Goal: Communication & Community: Answer question/provide support

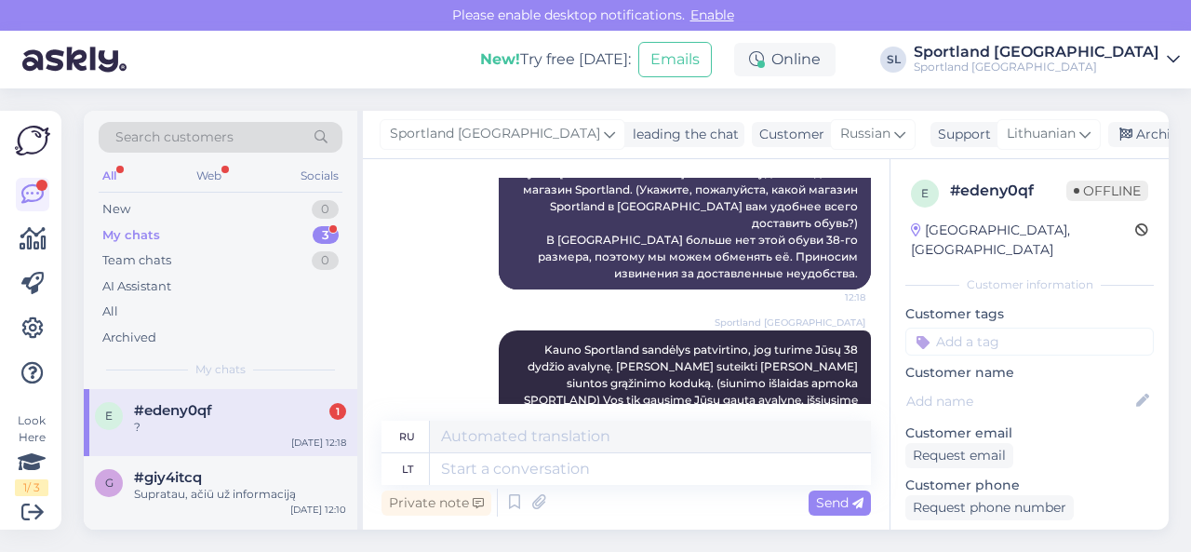
scroll to position [2859, 0]
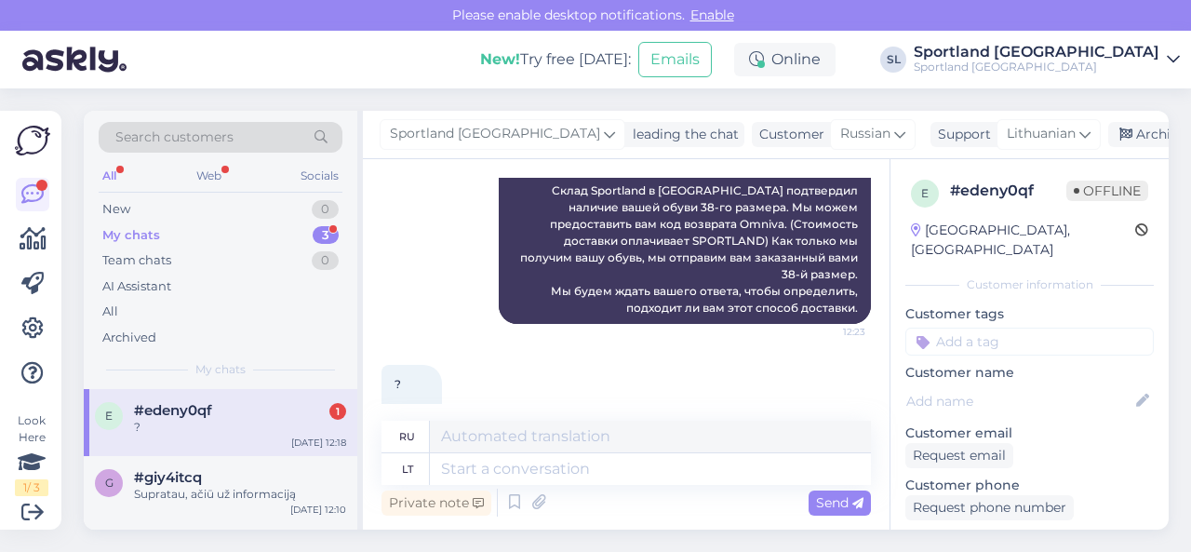
click at [586, 467] on textarea at bounding box center [650, 469] width 441 height 32
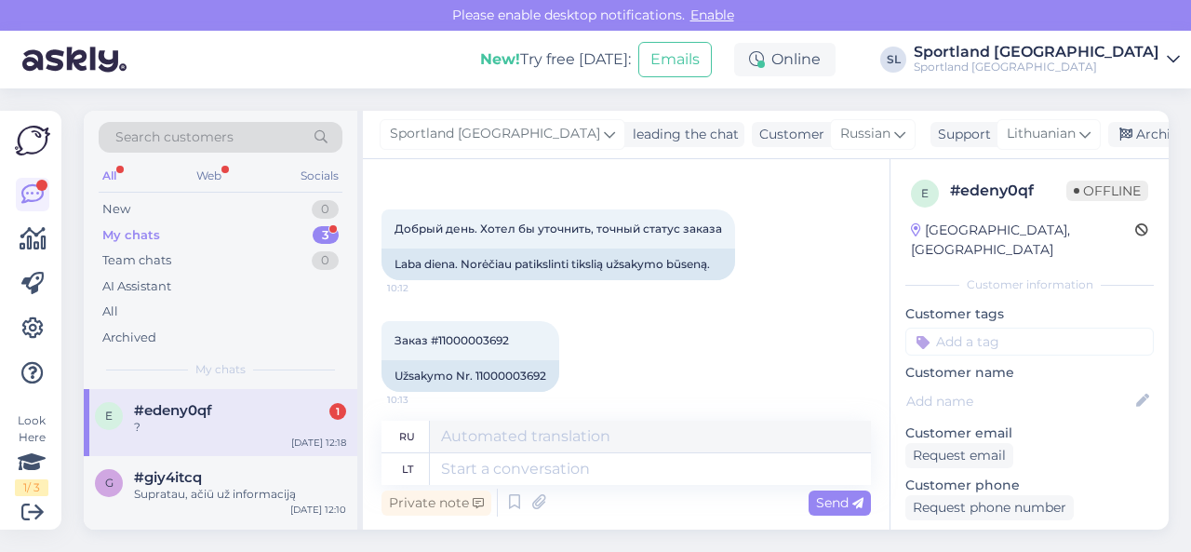
scroll to position [186, 0]
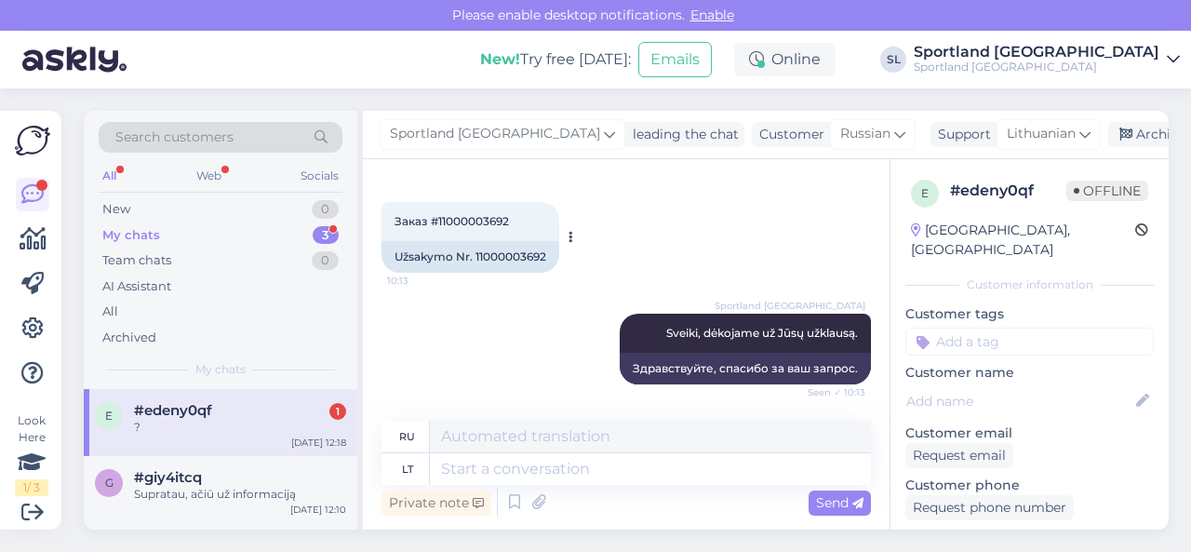
click at [491, 258] on div "Užsakymo Nr. 11000003692" at bounding box center [470, 257] width 178 height 32
copy div "11000003692"
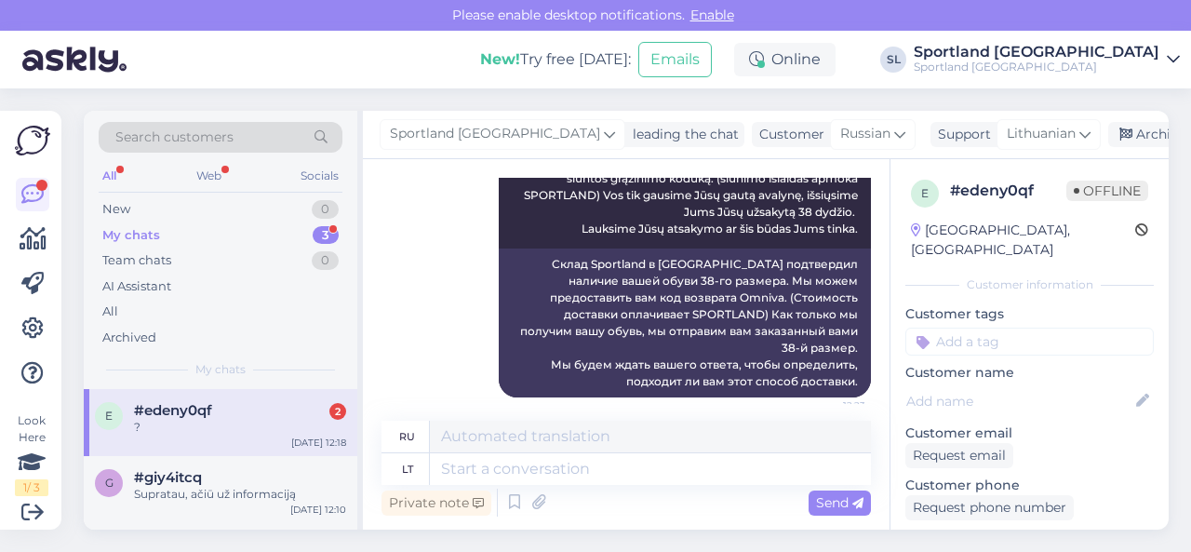
scroll to position [2971, 0]
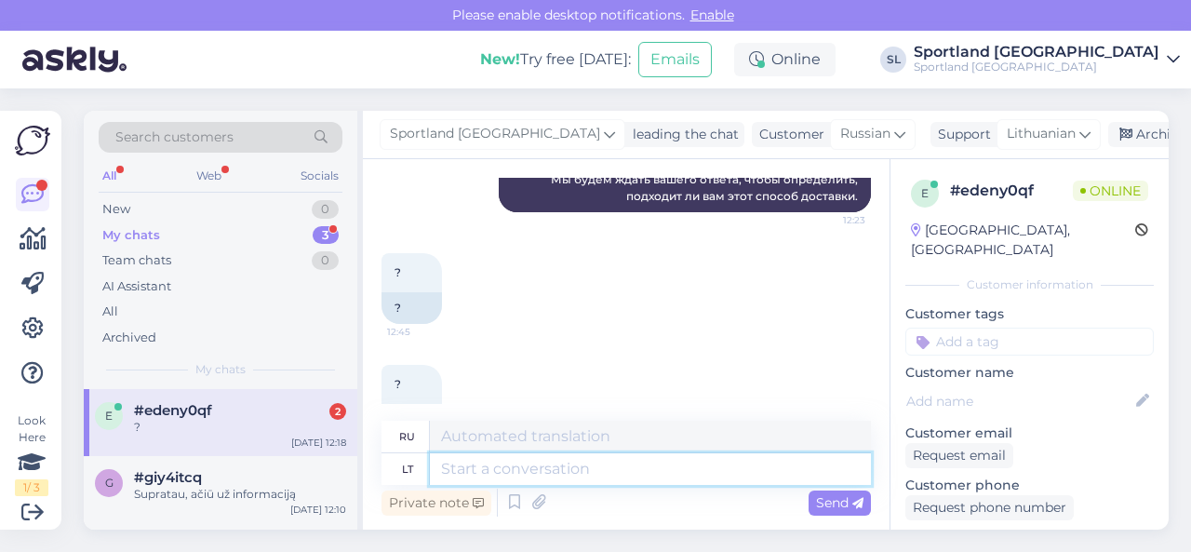
click at [504, 463] on textarea at bounding box center [650, 469] width 441 height 32
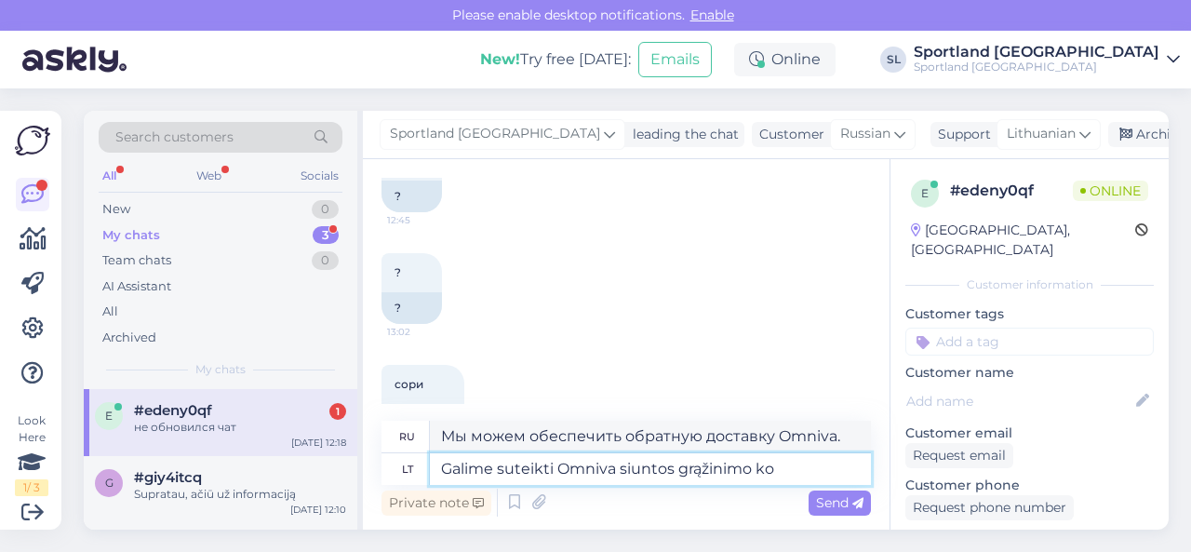
scroll to position [3194, 0]
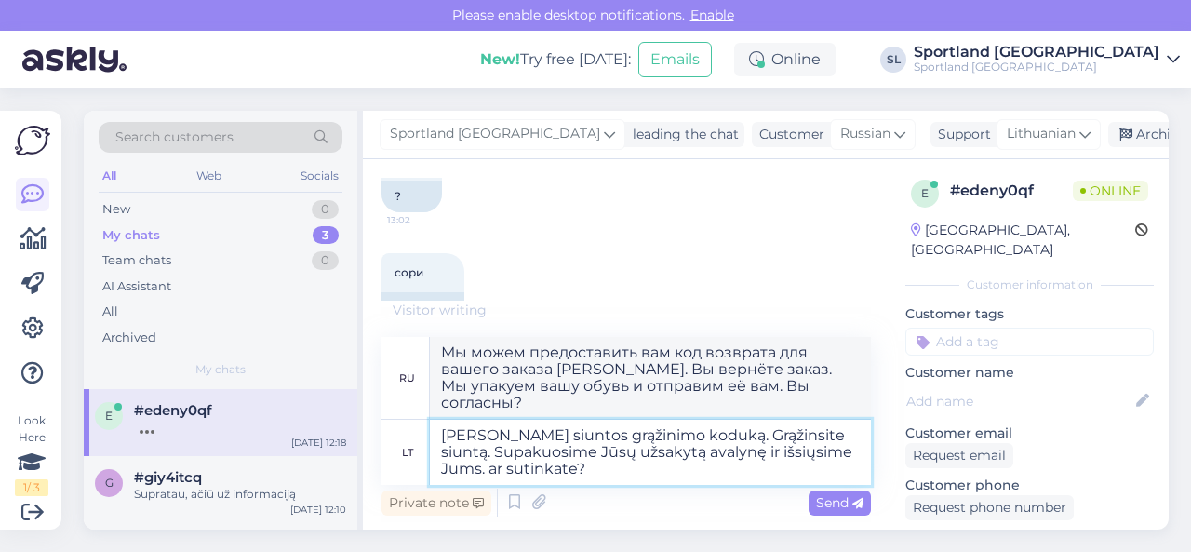
type textarea "[PERSON_NAME] siuntos grąžinimo koduką. Grąžinsite siuntą. Supakuosime Jūsų užs…"
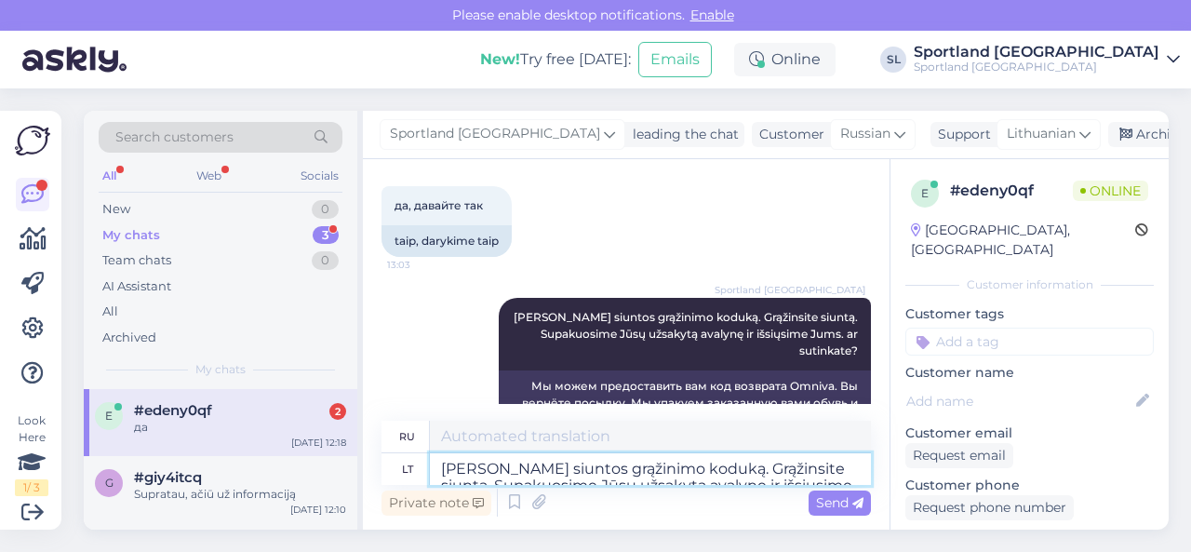
scroll to position [3596, 0]
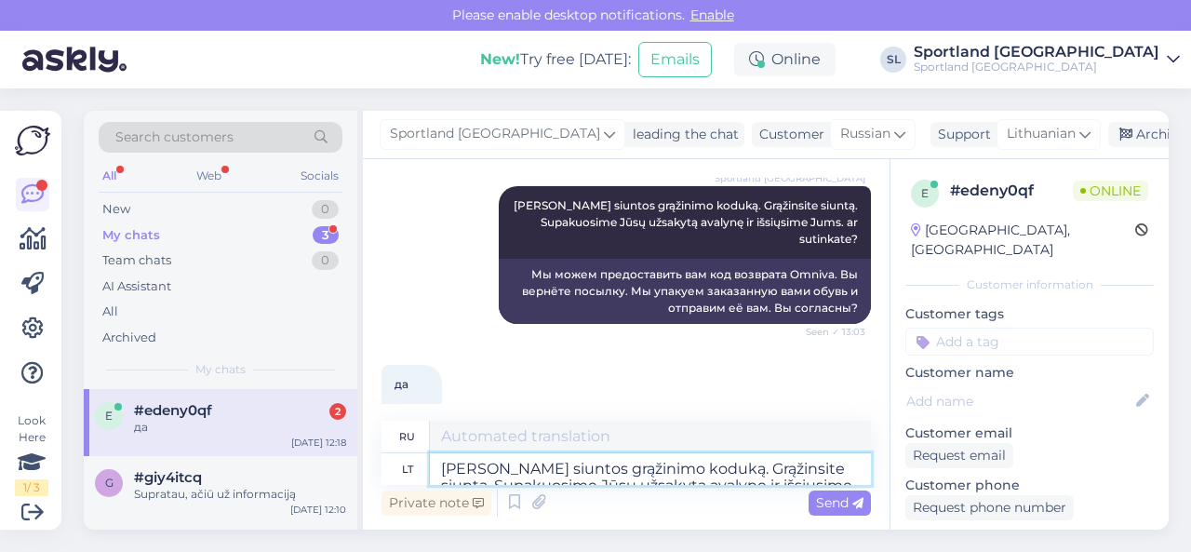
click at [534, 466] on textarea "[PERSON_NAME] siuntos grąžinimo koduką. Grąžinsite siuntą. Supakuosime Jūsų užs…" at bounding box center [650, 469] width 441 height 32
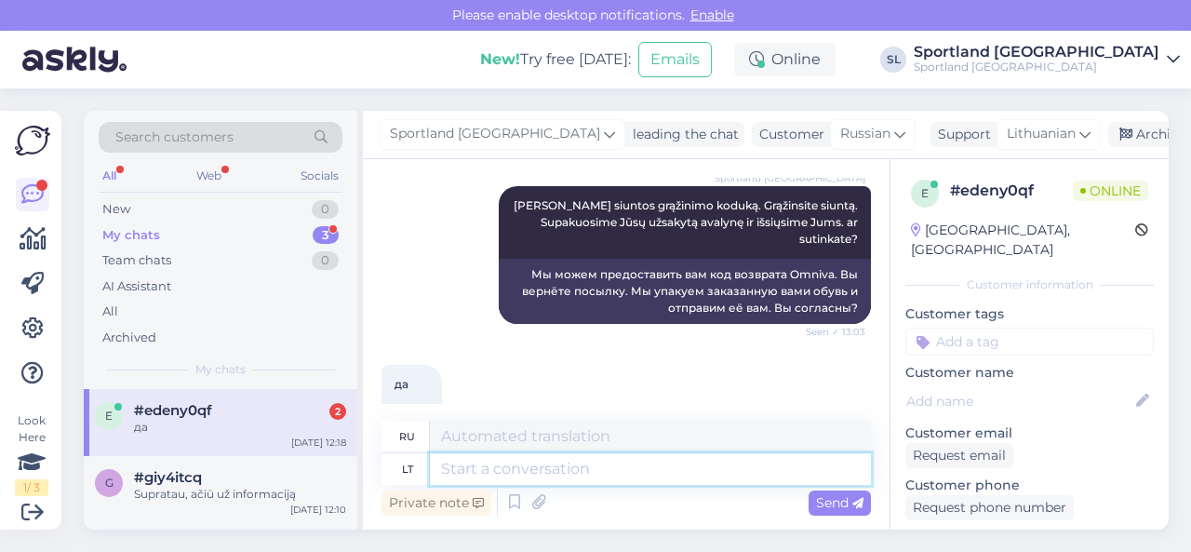
paste textarea "В пакомате [PERSON_NAME] выберите функцию «Отправить посылку» > «Ранее зарегист…"
type textarea "В пакомате [PERSON_NAME] выберите функцию «Отправить посылку» > «Ранее зарегист…"
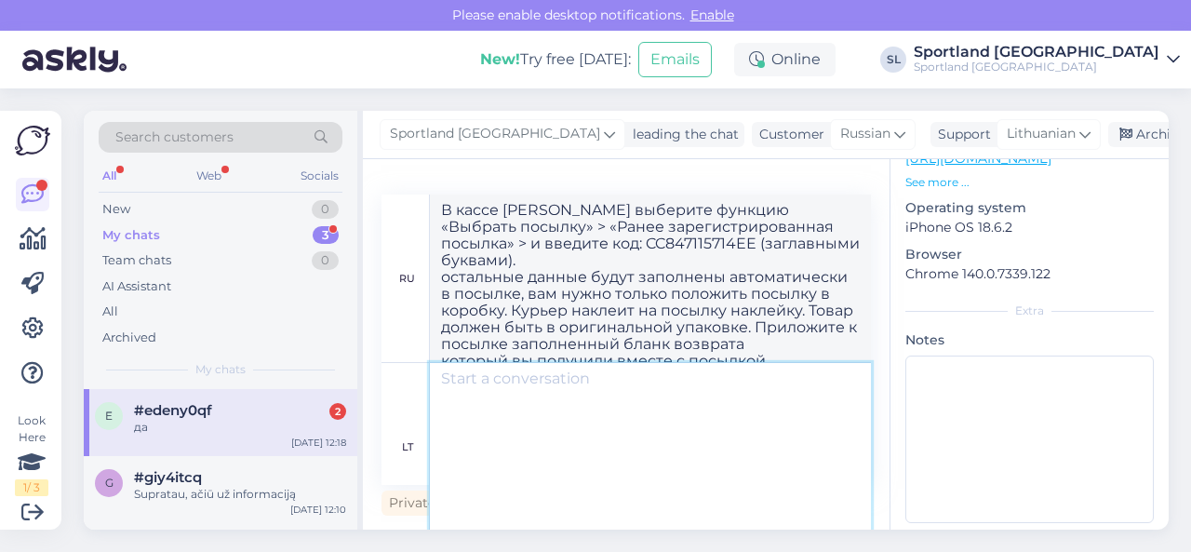
scroll to position [0, 0]
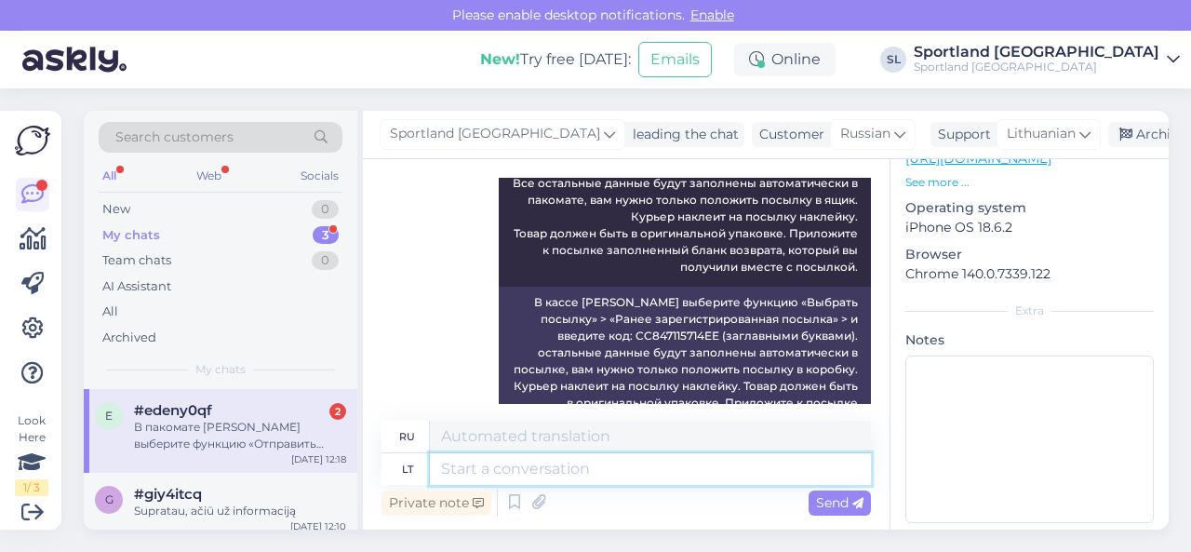
click at [502, 476] on textarea at bounding box center [650, 469] width 441 height 32
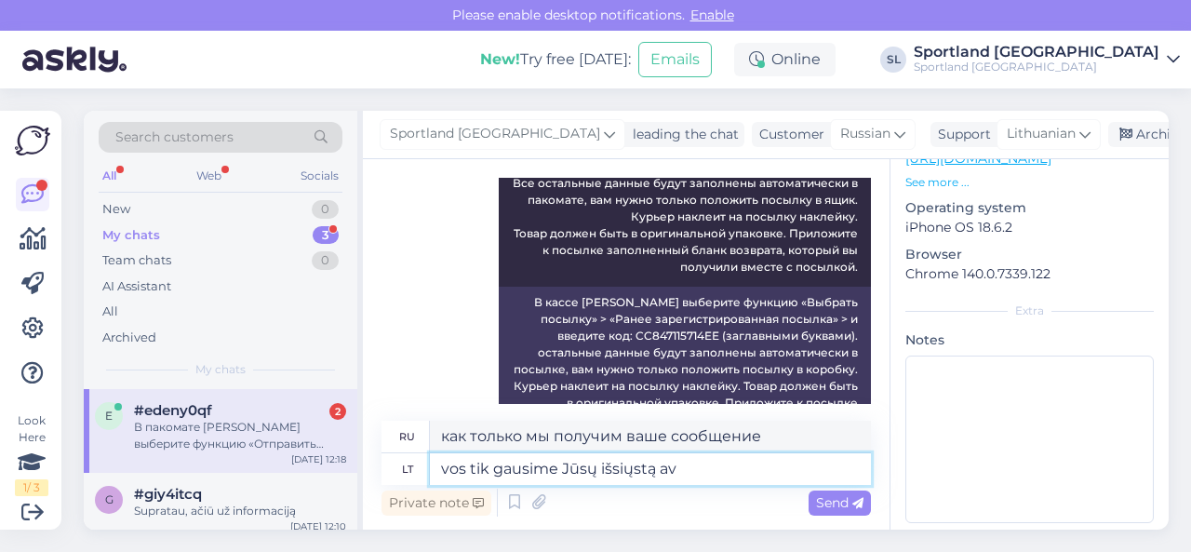
scroll to position [3995, 0]
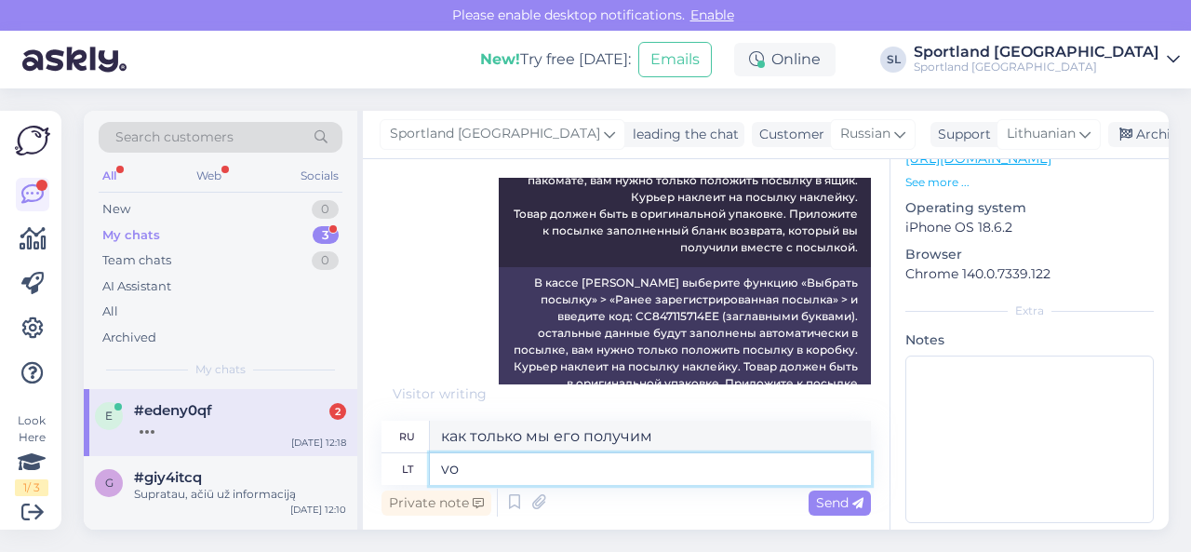
type textarea "v"
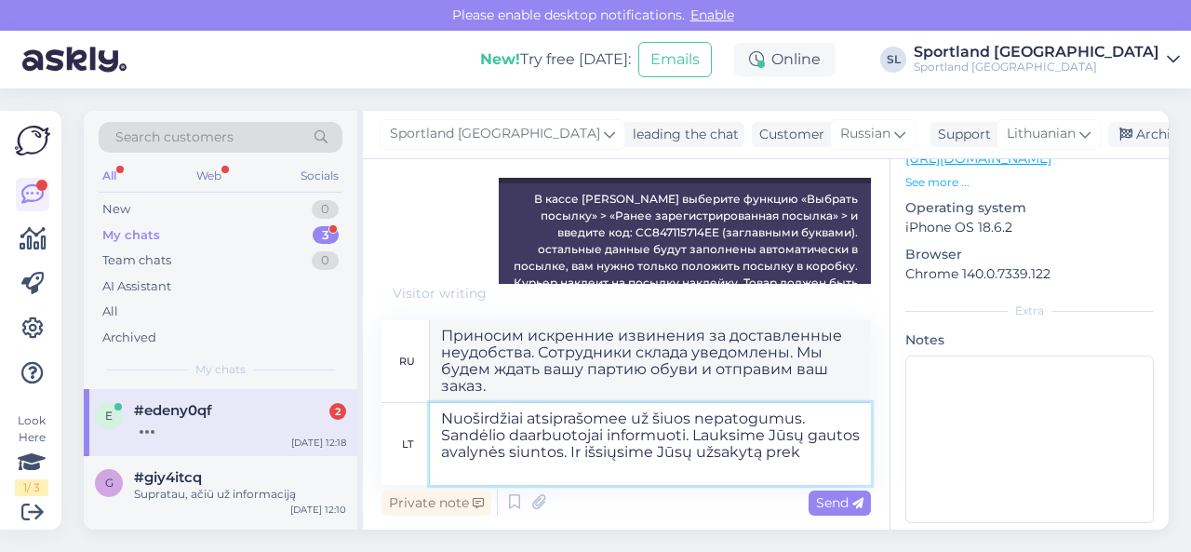
scroll to position [4095, 0]
type textarea "Nuoširdžiai atsiprašomee už šiuos nepatogumus. Sandėlio daarbuotojai informuoti…"
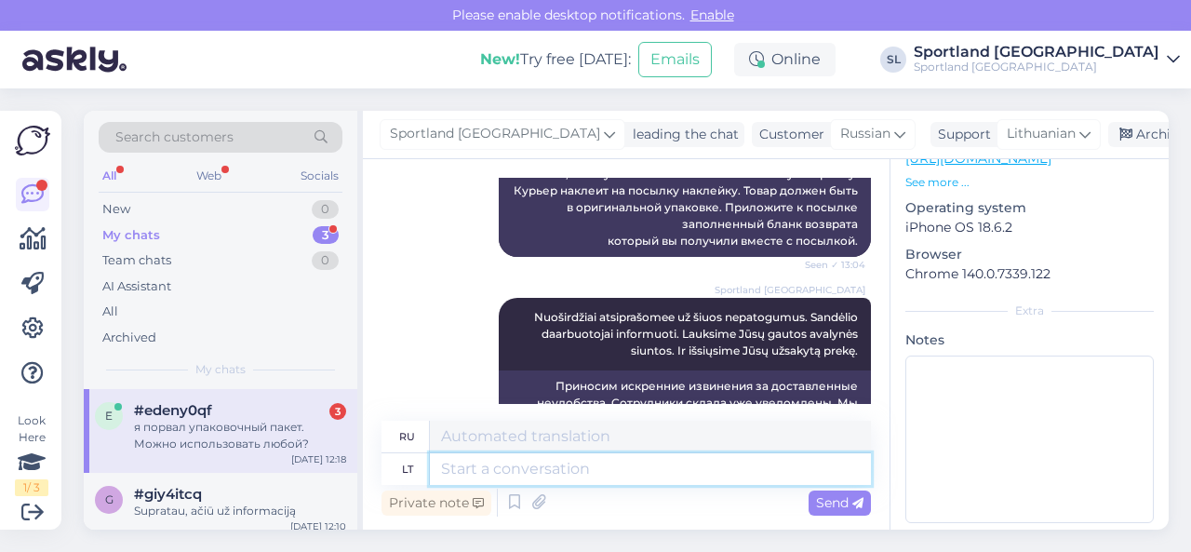
scroll to position [4299, 0]
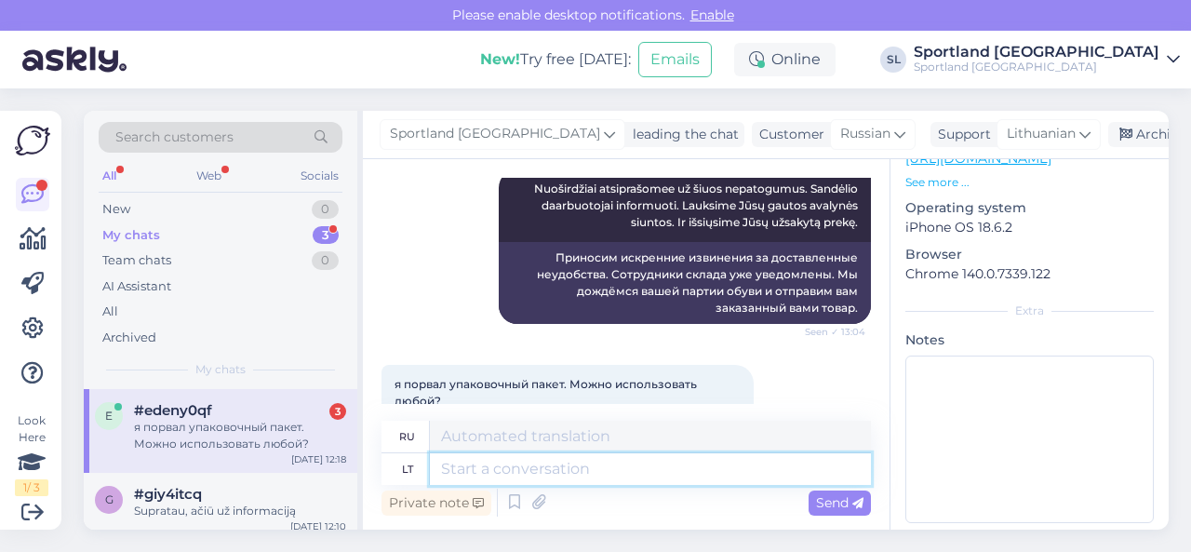
click at [571, 471] on textarea at bounding box center [650, 469] width 441 height 32
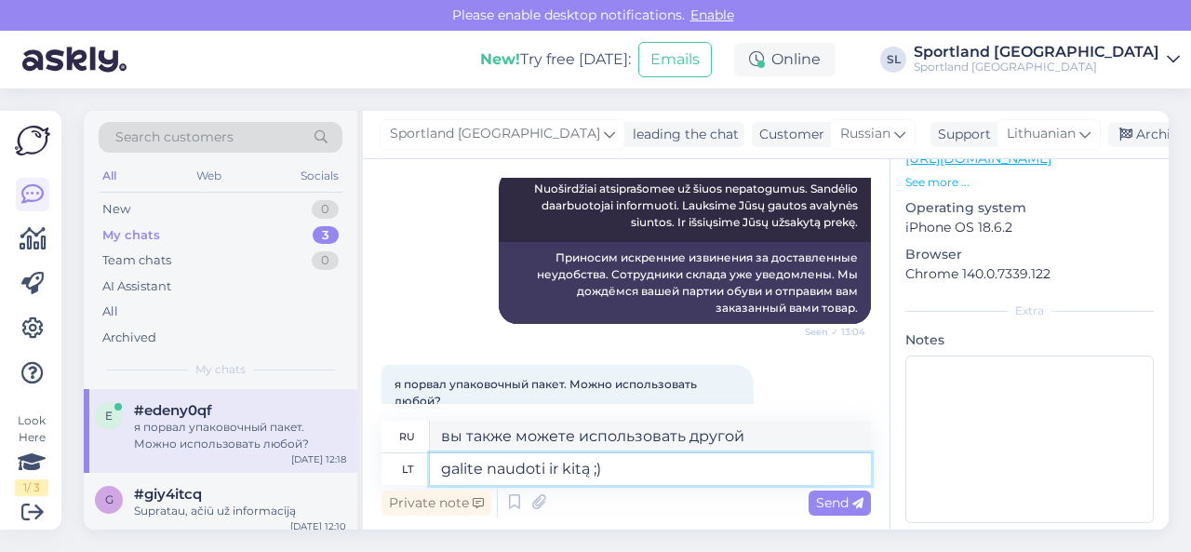
type textarea "galite naudoti ir kitą ;)"
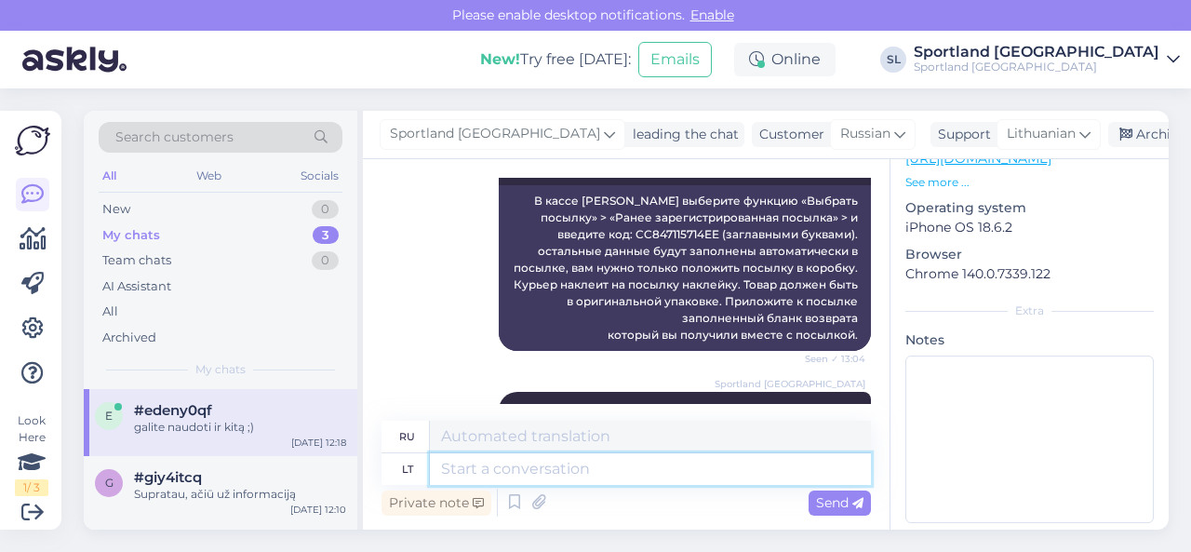
scroll to position [4039, 0]
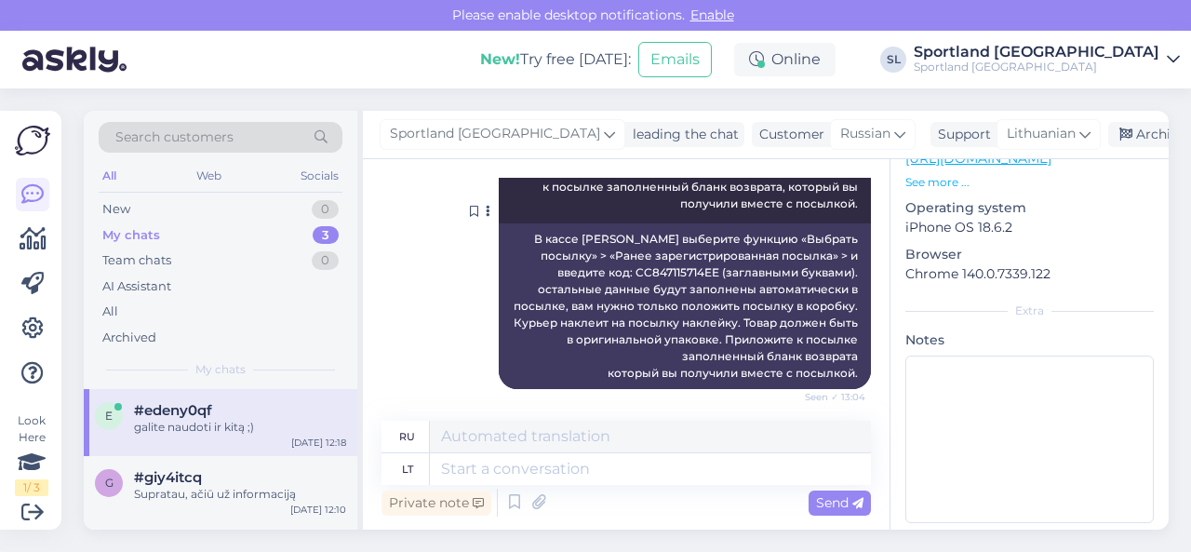
click at [662, 223] on div "В кассе [PERSON_NAME] выберите функцию «Выбрать посылку» > «Ранее зарегистриров…" at bounding box center [685, 306] width 372 height 166
copy div "CC847115714EE"
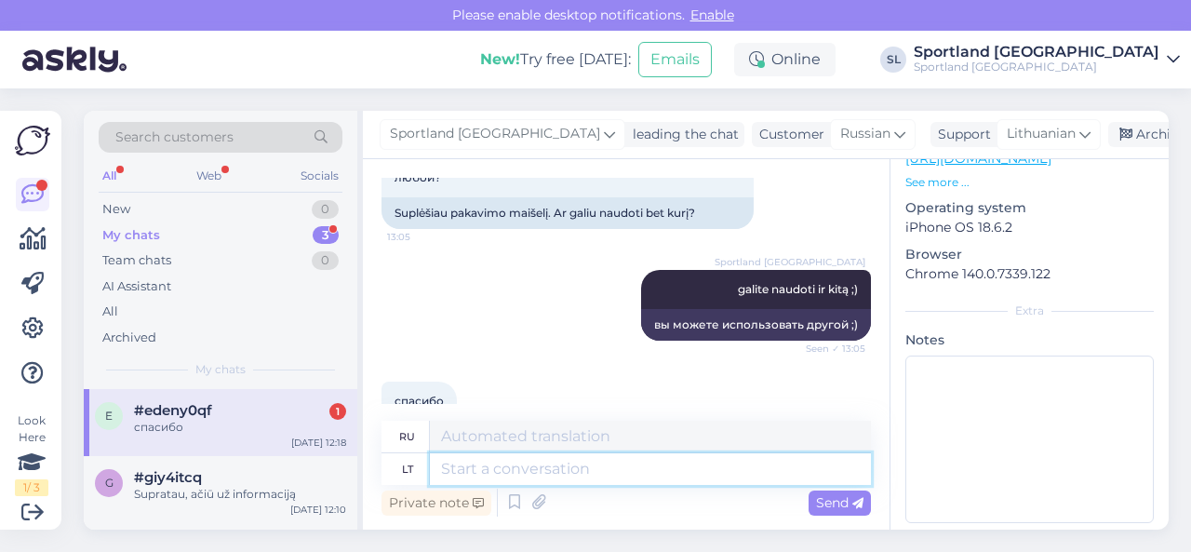
click at [539, 466] on textarea at bounding box center [650, 469] width 441 height 32
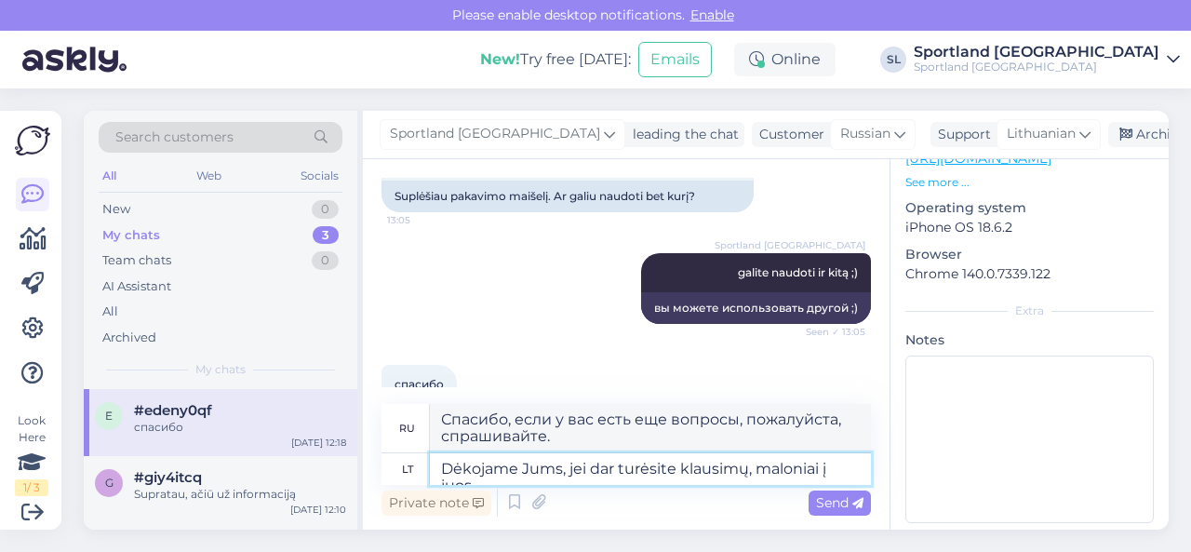
scroll to position [4542, 0]
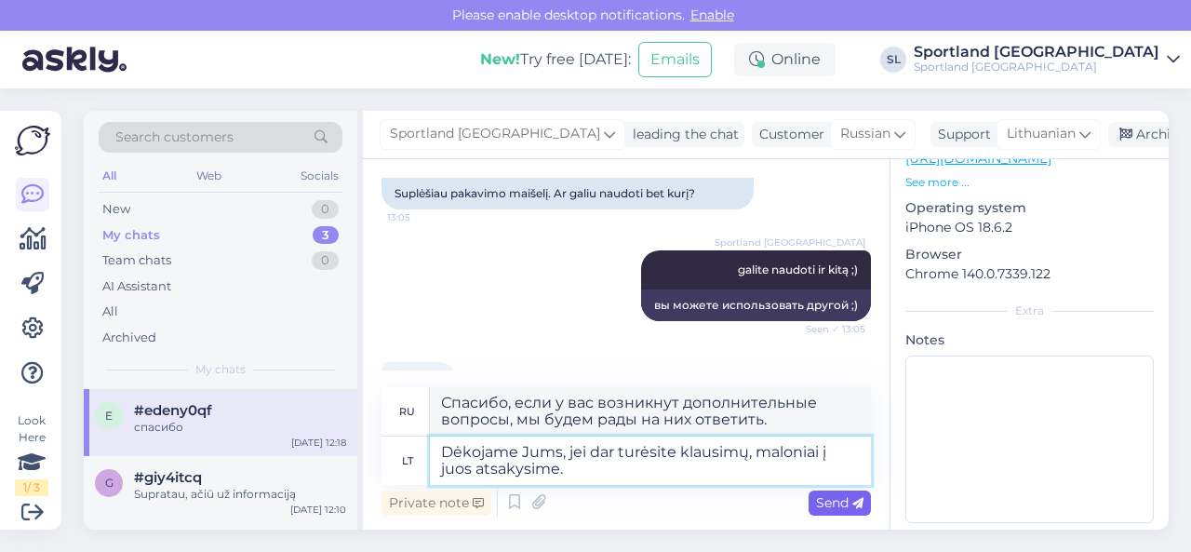
type textarea "Dėkojame Jums, jei dar turėsite klausimų, maloniai į juos atsakysime."
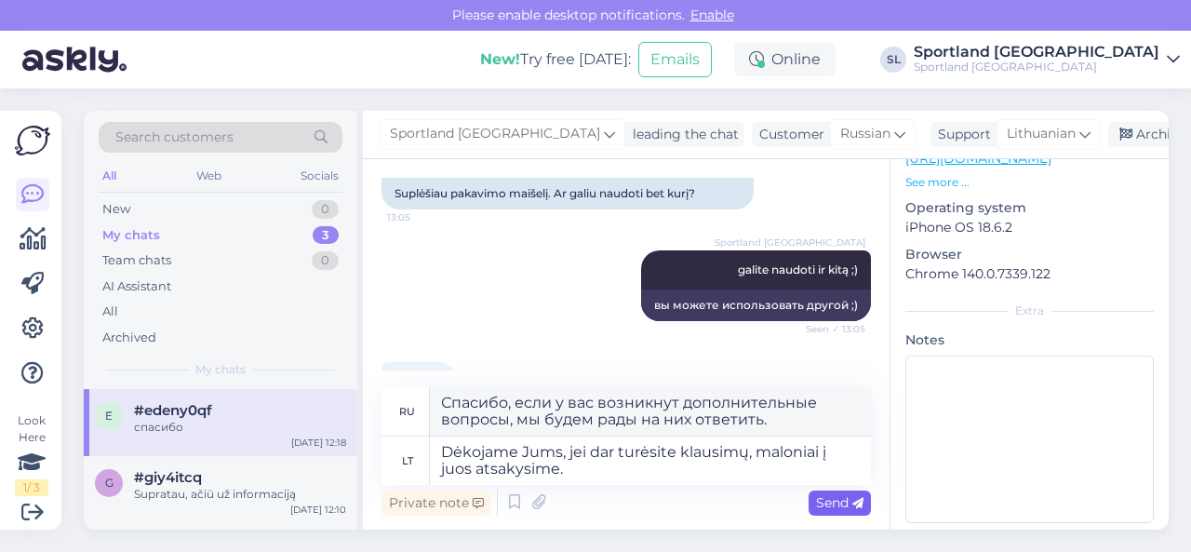
click at [830, 498] on span "Send" at bounding box center [839, 502] width 47 height 17
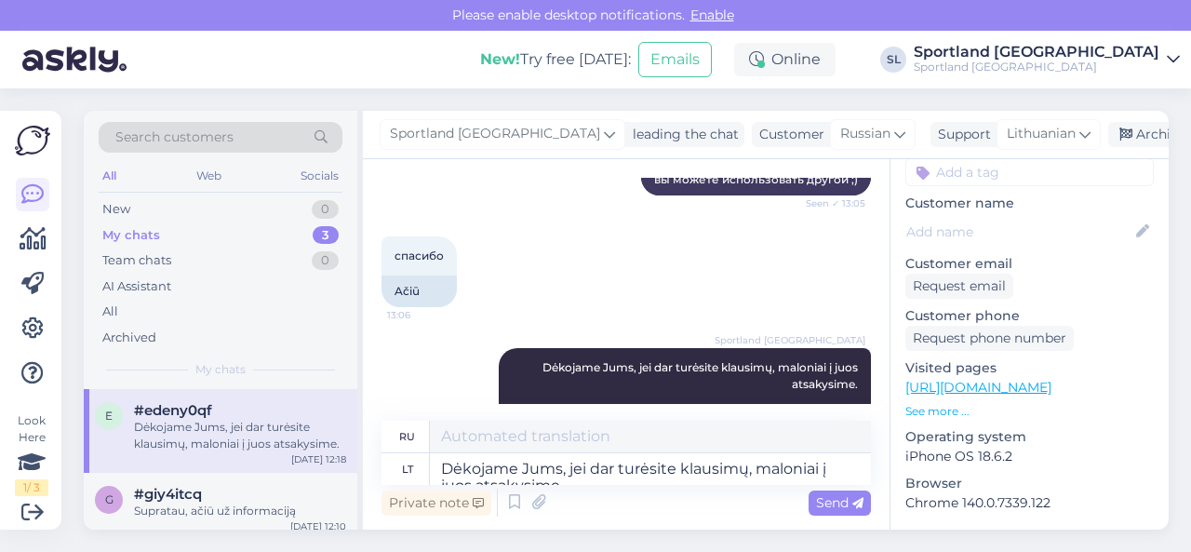
scroll to position [0, 0]
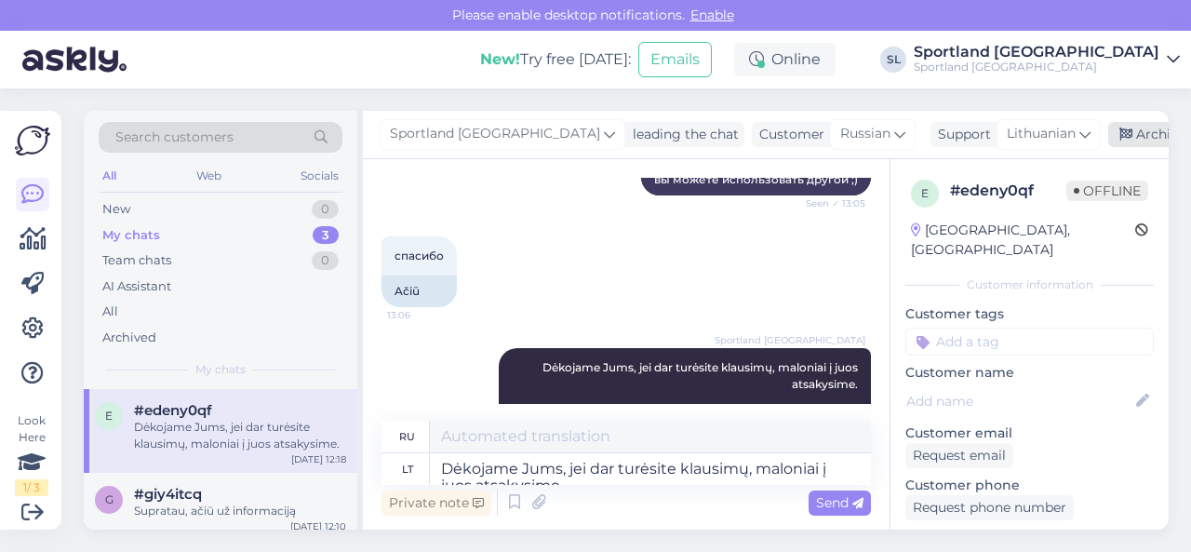
click at [1108, 137] on div "Archive chat" at bounding box center [1166, 134] width 117 height 25
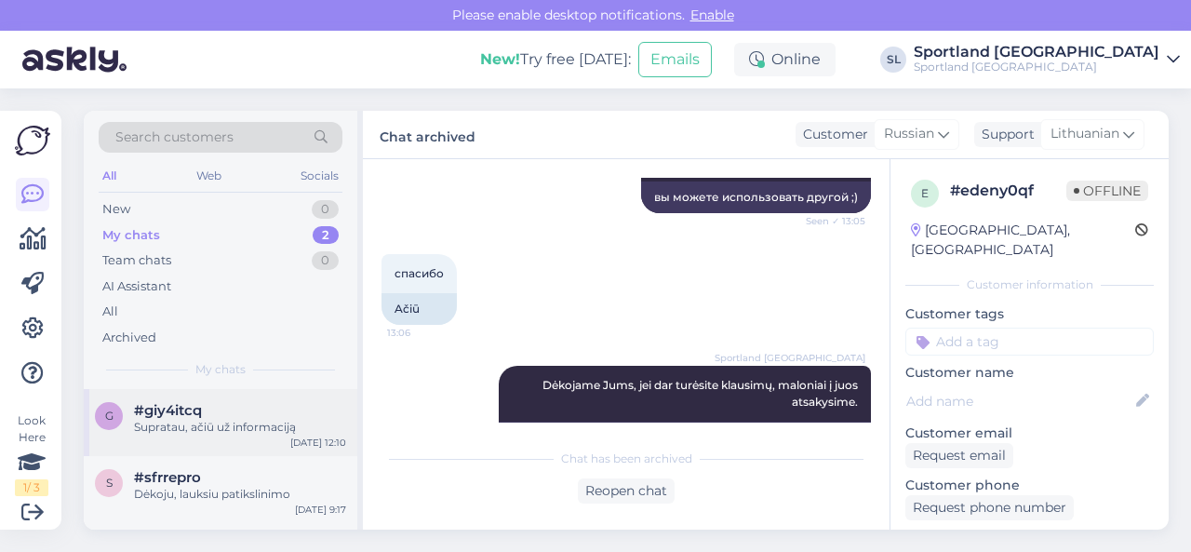
click at [223, 423] on div "Supratau, ačiū už informaciją" at bounding box center [240, 427] width 212 height 17
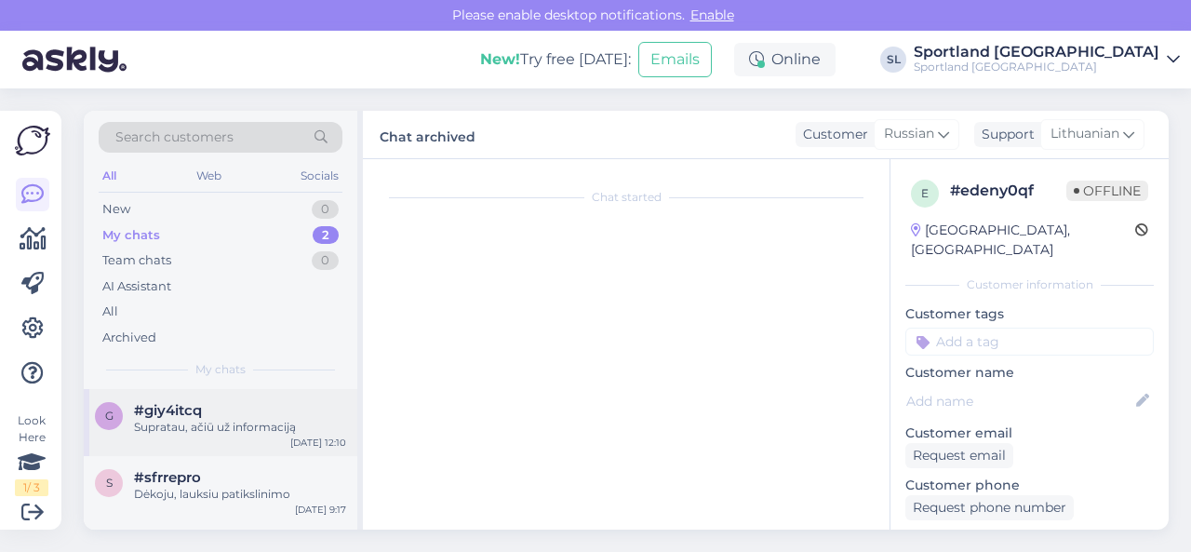
scroll to position [764, 0]
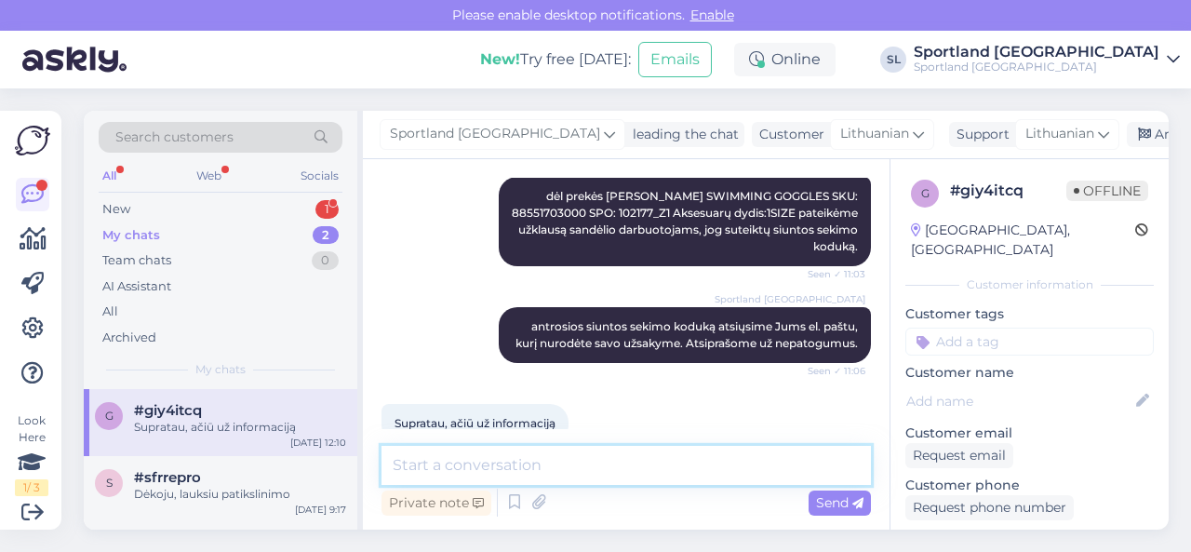
click at [608, 475] on textarea at bounding box center [625, 465] width 489 height 39
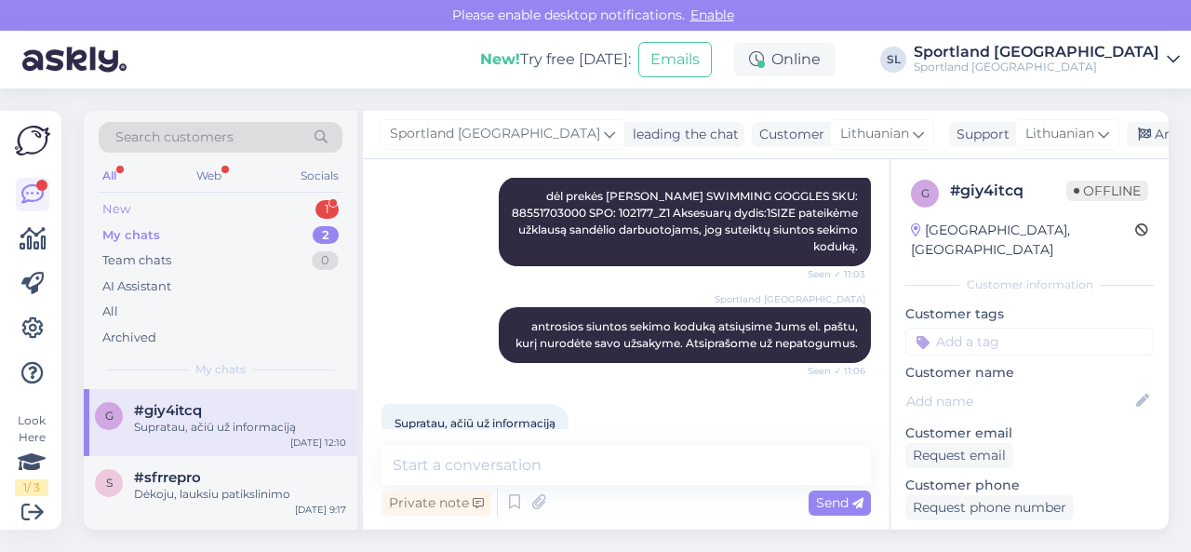
click at [220, 206] on div "New 1" at bounding box center [221, 209] width 244 height 26
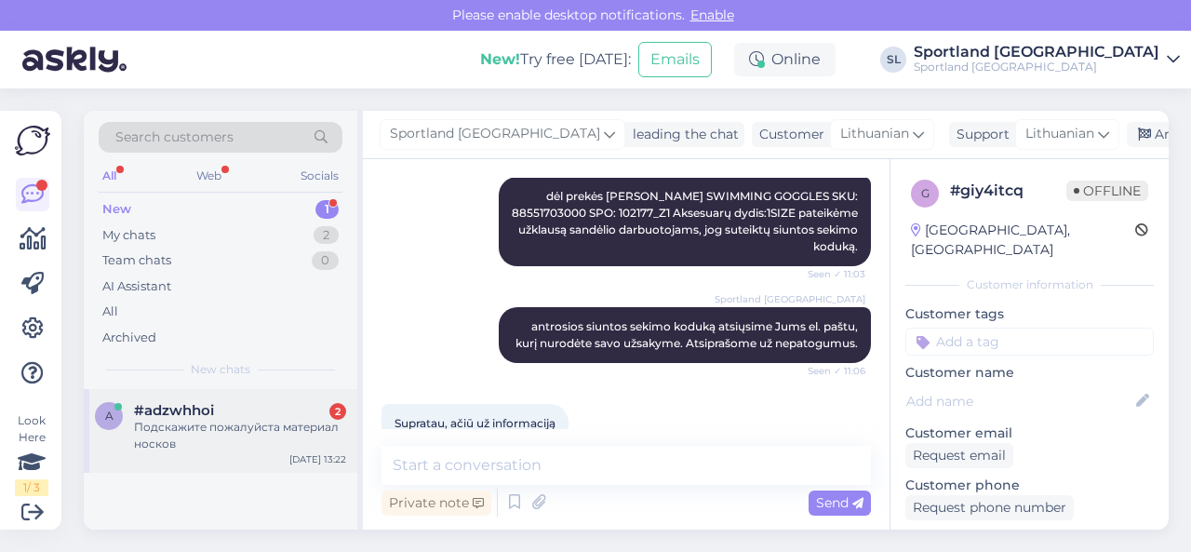
click at [242, 431] on div "Подскажите пожалуйста материал носков" at bounding box center [240, 435] width 212 height 33
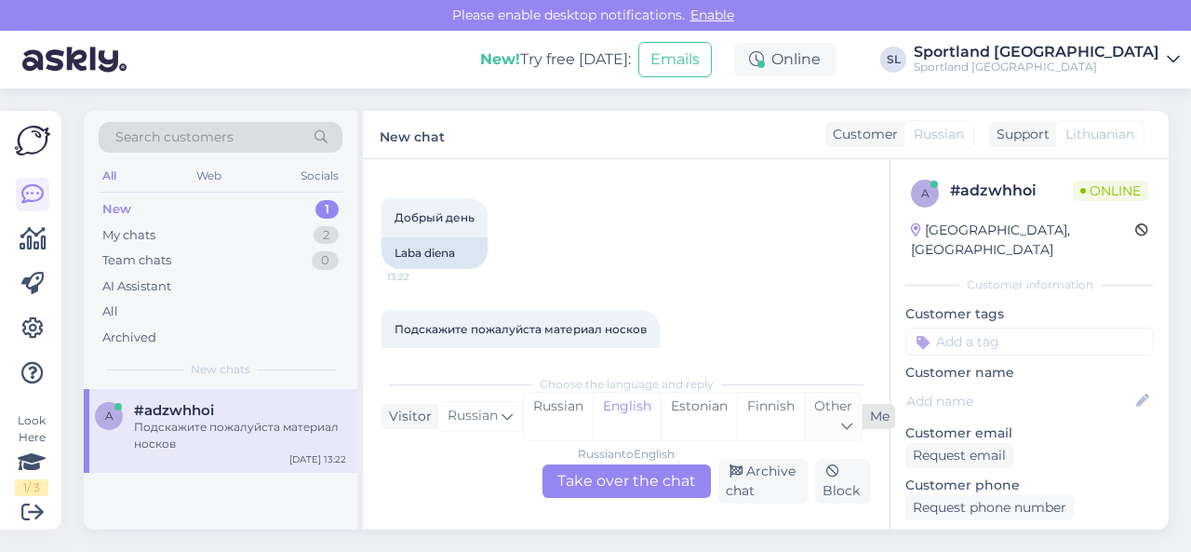
click at [856, 413] on div "Other" at bounding box center [833, 416] width 58 height 47
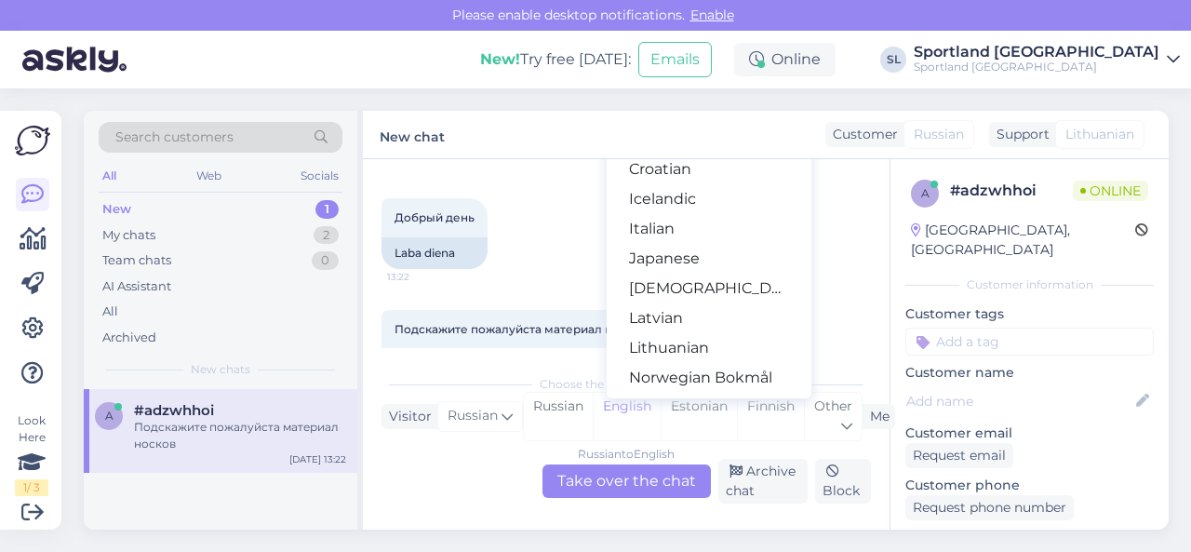
scroll to position [465, 0]
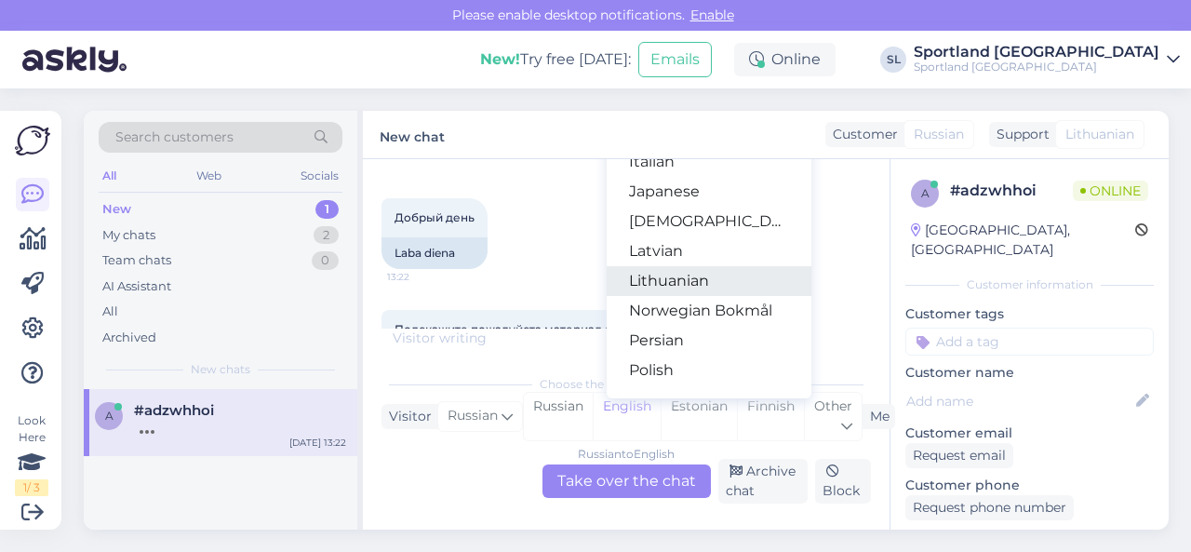
click at [678, 276] on link "Lithuanian" at bounding box center [709, 281] width 205 height 30
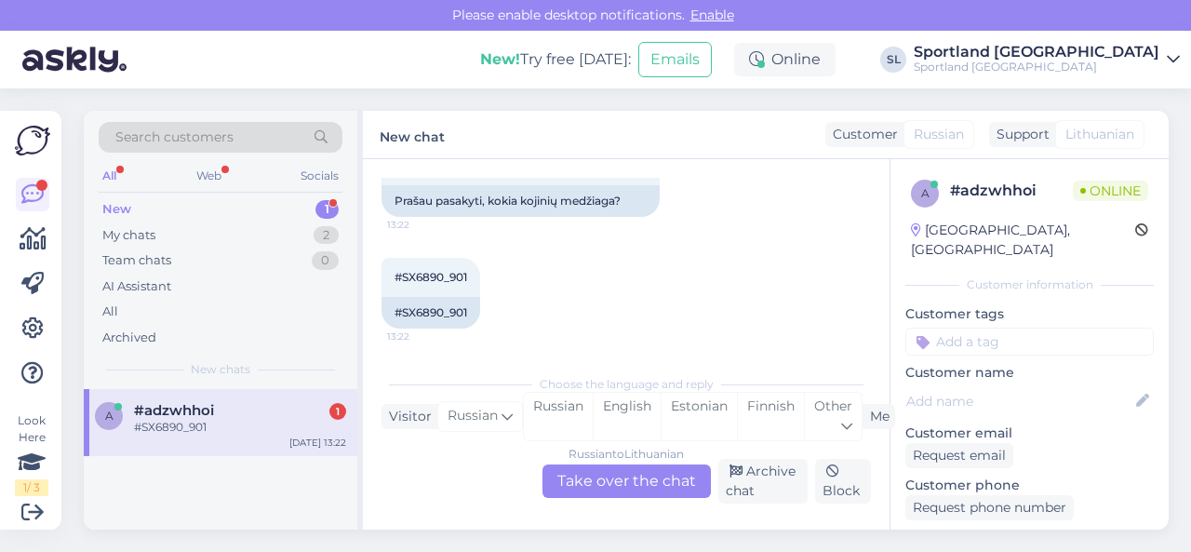
click at [595, 481] on div "Russian to Lithuanian Take over the chat" at bounding box center [626, 480] width 168 height 33
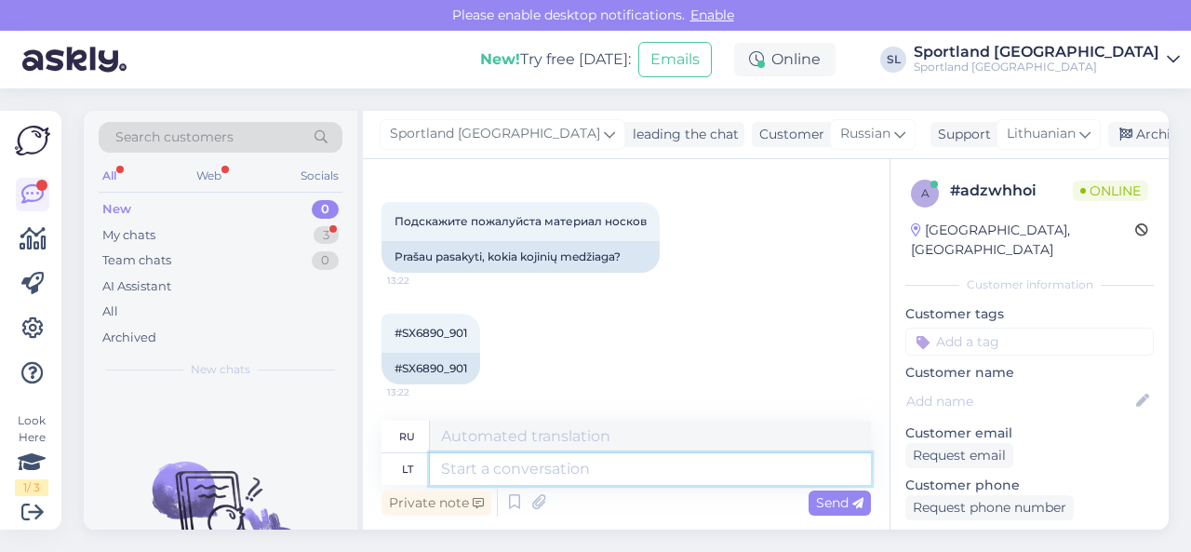
click at [560, 455] on textarea at bounding box center [650, 469] width 441 height 32
type textarea "Sveiki"
type textarea "Привет"
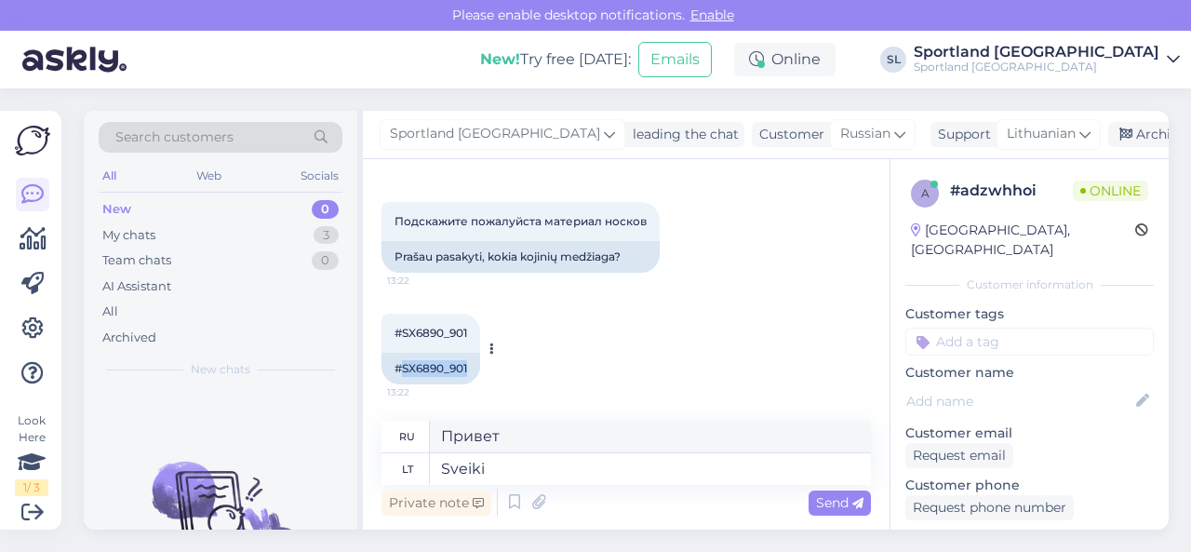
drag, startPoint x: 402, startPoint y: 368, endPoint x: 477, endPoint y: 373, distance: 75.5
click at [477, 373] on div "#SX6890_901" at bounding box center [430, 369] width 99 height 32
copy div "SX6890_901"
click at [506, 468] on textarea "Sveiki" at bounding box center [650, 469] width 441 height 32
type textarea "Sveiki,"
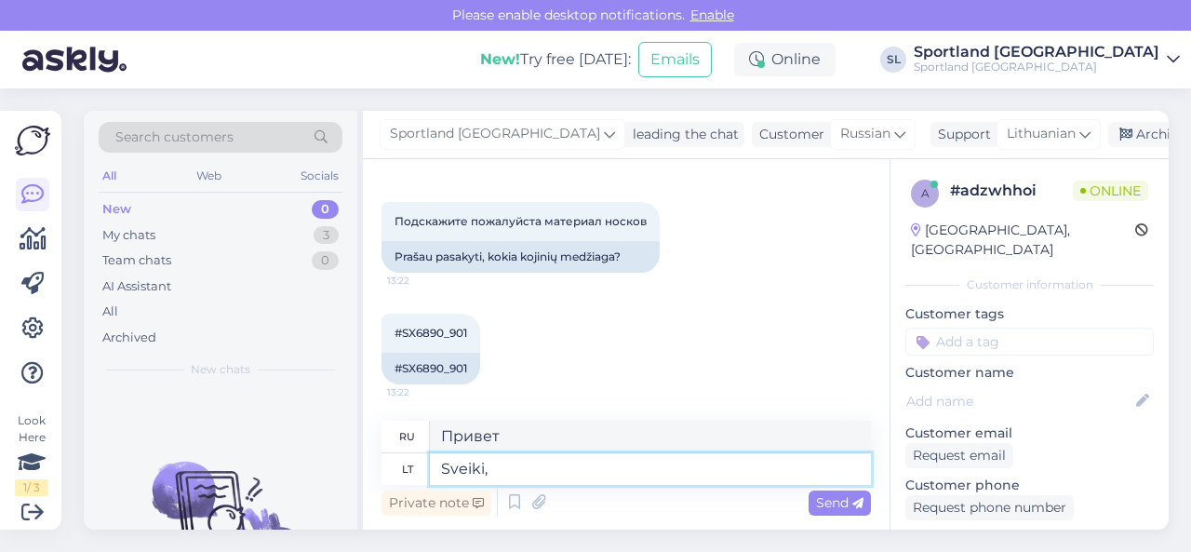
type textarea "Привет,"
type textarea "Sveiki, šių"
type textarea "Привет, эти"
type textarea "Sveiki, šių kojinių"
type textarea "Привет, эти носки"
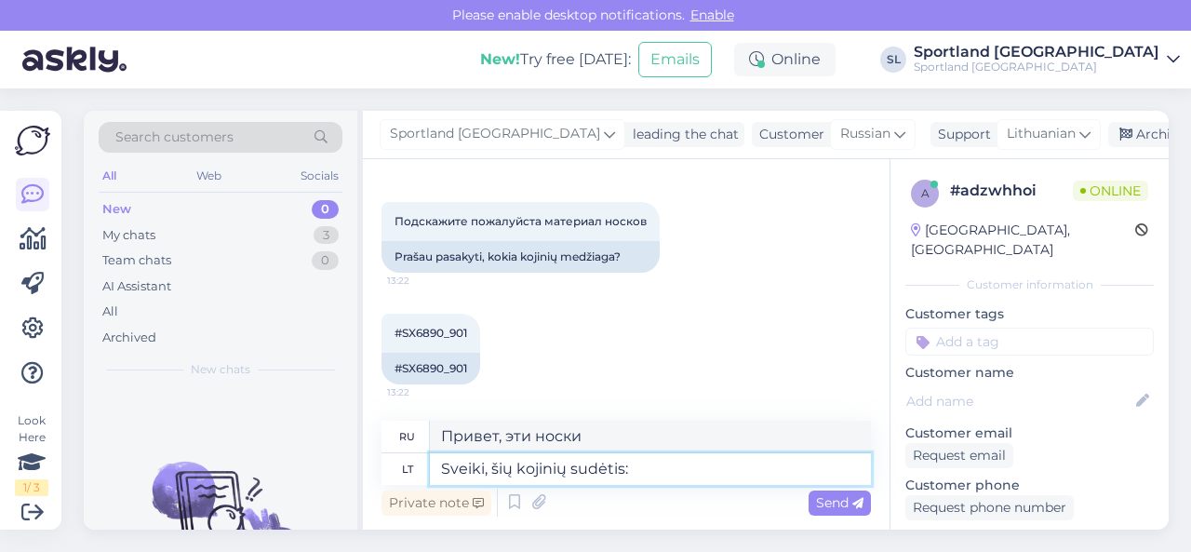
type textarea "Sveiki, šių kojinių sudėtis:"
type textarea "Здравствуйте, состав этих носков:"
paste textarea "Audinys: 66% medvilnės, 31% poliesterio, 2% elastano, 1% nailono"
type textarea "Sveiki, šių kojinių sudėtis: Audinys: 66% medvilnės, 31% poliesterio, 2% elasta…"
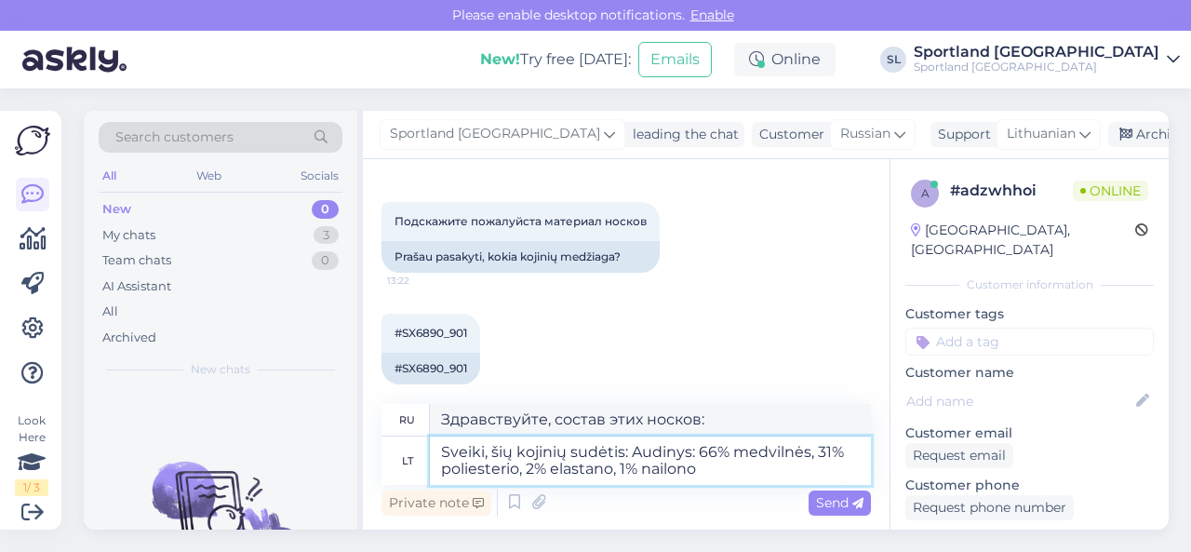
type textarea "Здравствуйте, состав этих носков: Ткань: 66% хлопок, 31% полиэстер, 2% эластан,…"
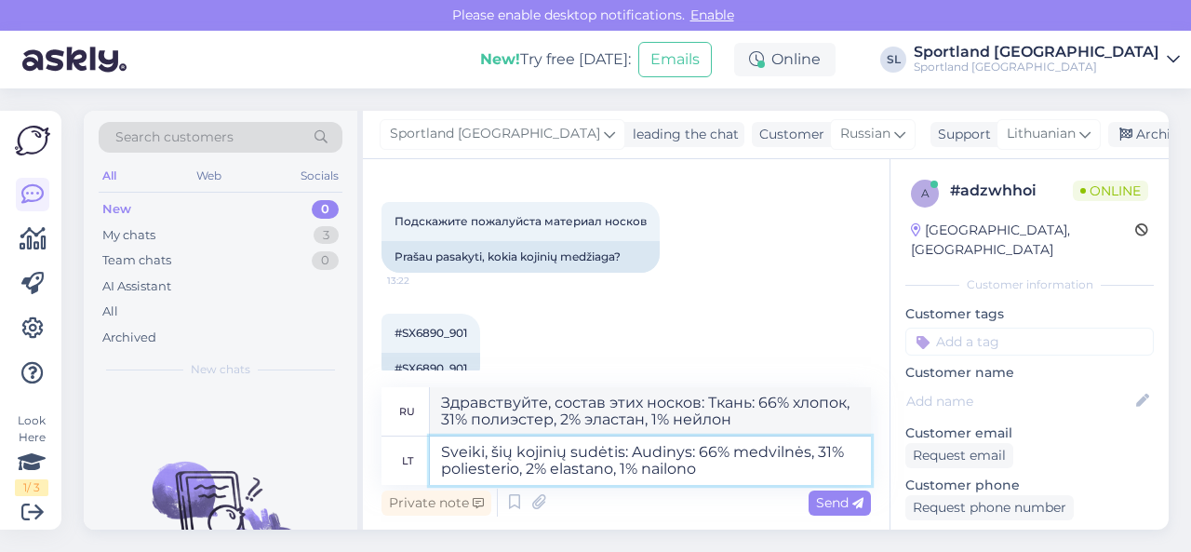
drag, startPoint x: 695, startPoint y: 453, endPoint x: 633, endPoint y: 446, distance: 62.8
click at [633, 446] on textarea "Sveiki, šių kojinių sudėtis: Audinys: 66% medvilnės, 31% poliesterio, 2% elasta…" at bounding box center [650, 460] width 441 height 48
type textarea "Sveiki, šių kojinių sudėtis: 66% medvilnės, 31% poliesterio, 2% elastano, 1% na…"
type textarea "Здравствуйте, состав этих носков: 66% хлопок, 31% полиэстер, 2% эластан, 1% ней…"
type textarea "Sveiki, šių kojinių sudėtis: 66% medvilnės, 31% poliesterio, 2% elastano, 1% na…"
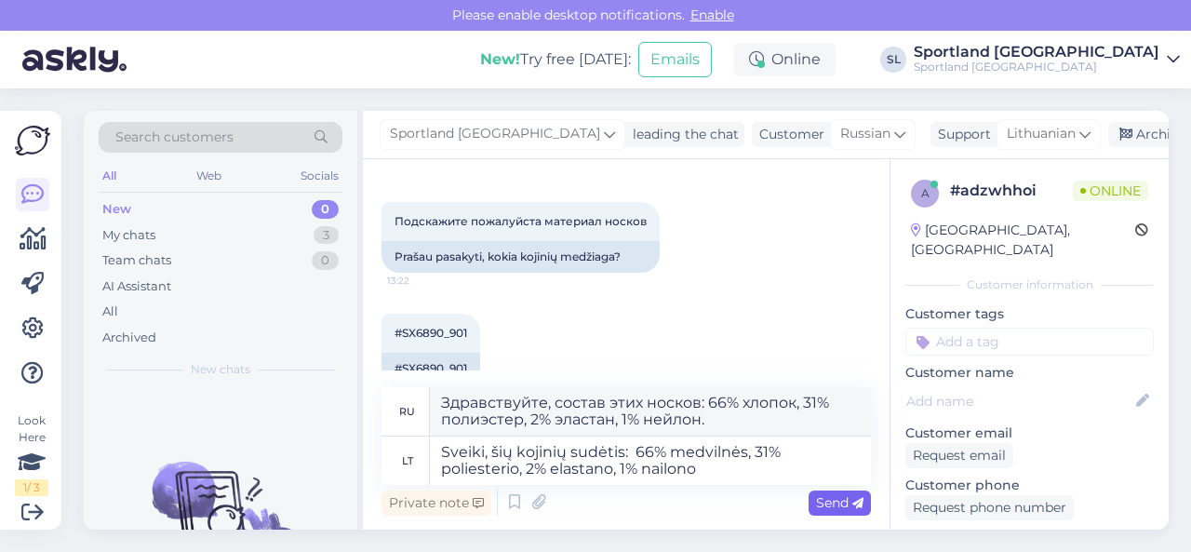
click at [836, 503] on span "Send" at bounding box center [839, 502] width 47 height 17
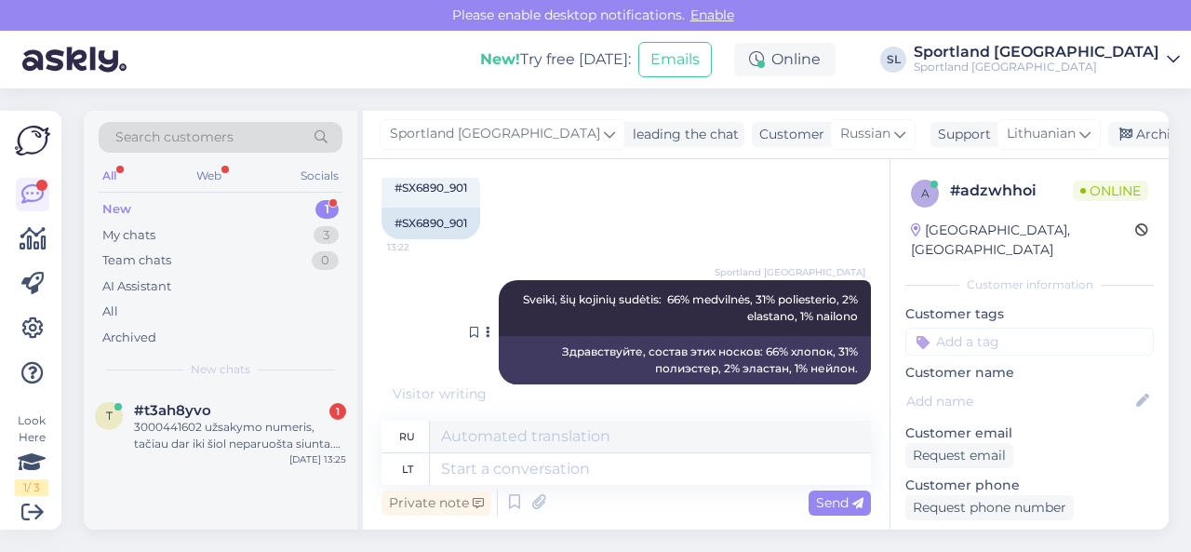
scroll to position [1699, 0]
click at [249, 427] on div "3000441602 užsakymo numeris, tačiau dar iki šiol neparuošta siunta. Kada suruoš…" at bounding box center [240, 435] width 212 height 33
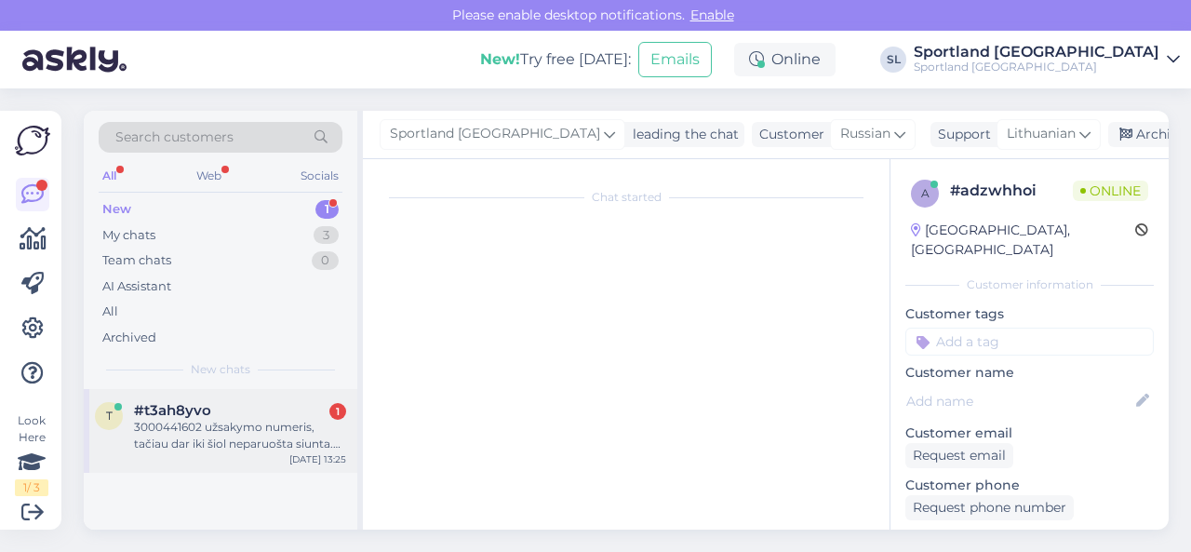
scroll to position [4, 0]
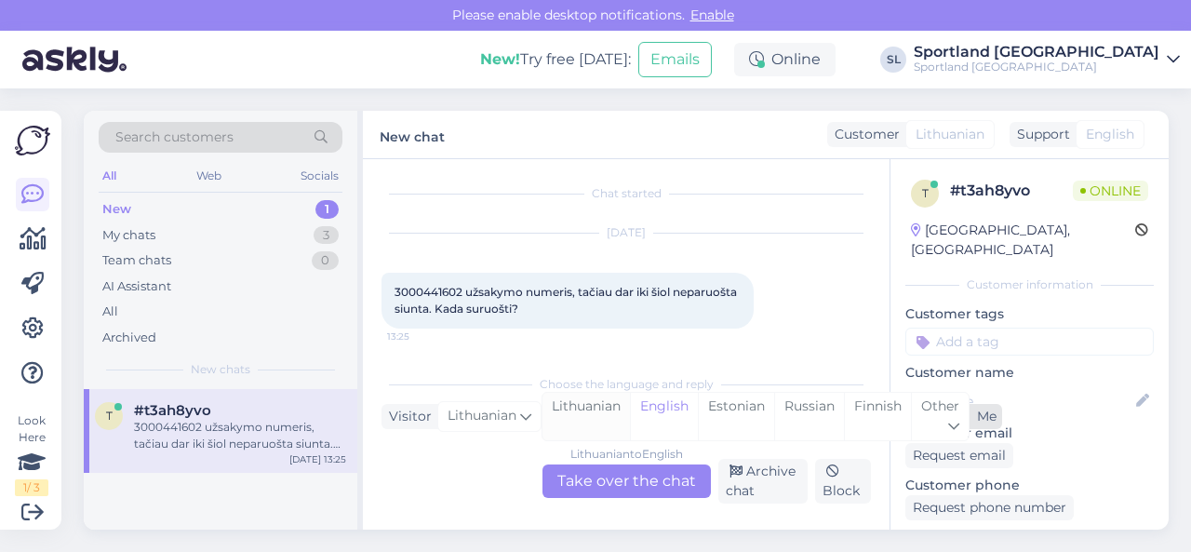
click at [585, 412] on div "Lithuanian" at bounding box center [585, 416] width 87 height 47
click at [592, 480] on div "Lithuanian to Lithuanian Take over the chat" at bounding box center [626, 480] width 168 height 33
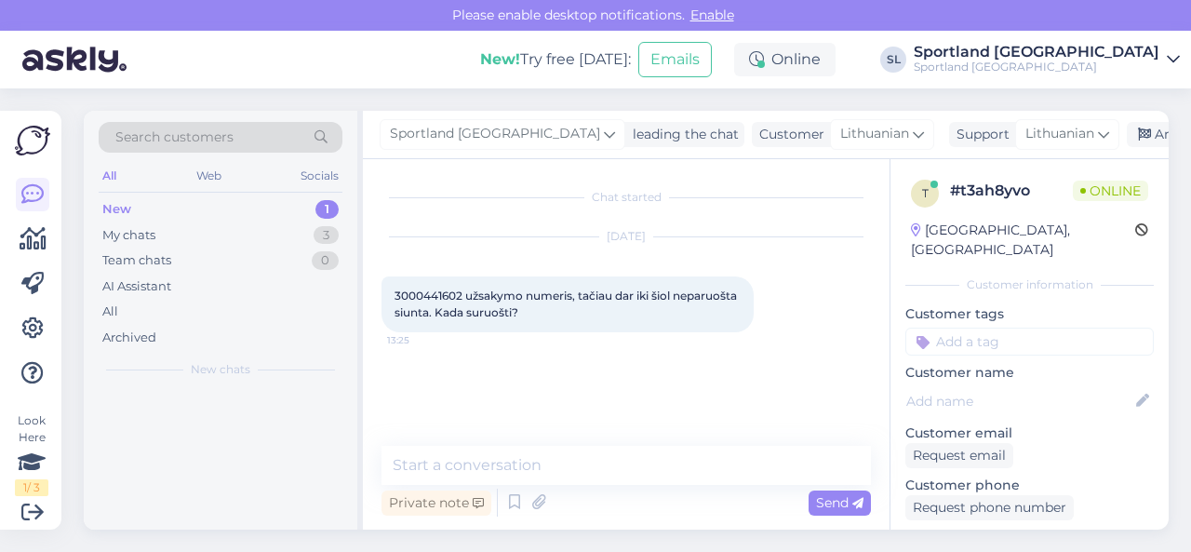
scroll to position [0, 0]
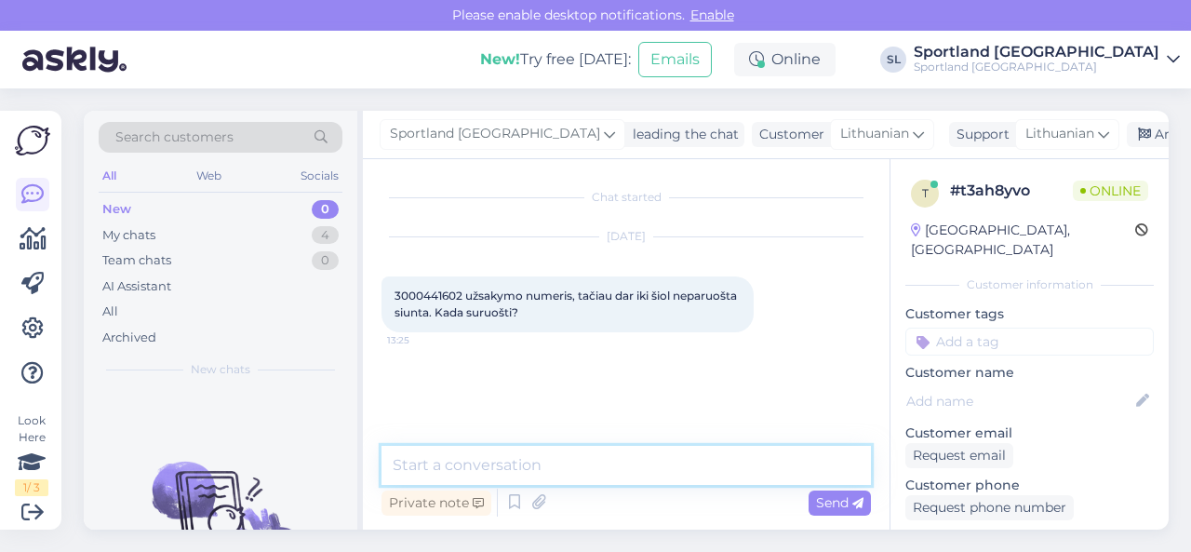
click at [572, 468] on textarea at bounding box center [625, 465] width 489 height 39
type textarea "Sveiki, luktelkite. tikriname"
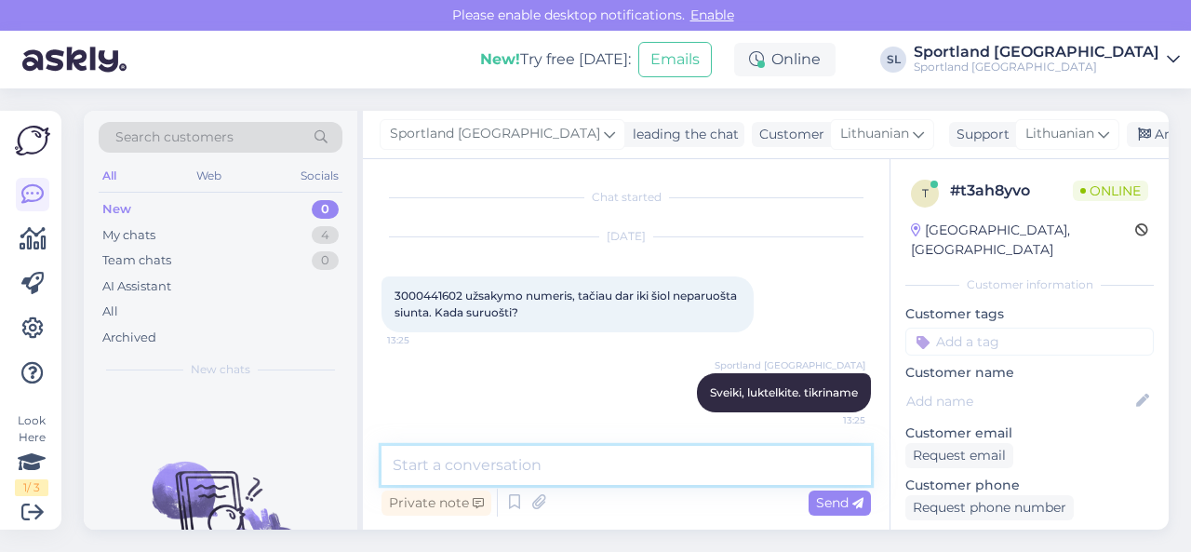
scroll to position [3, 0]
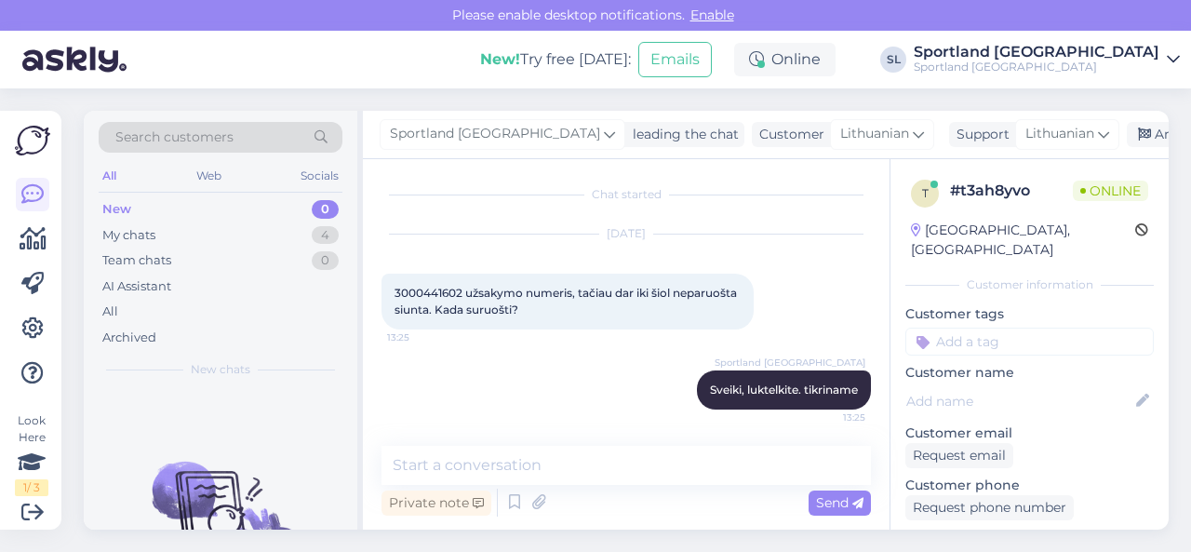
click at [432, 286] on span "3000441602 užsakymo numeris, tačiau dar iki šiol neparuošta siunta. Kada suruoš…" at bounding box center [566, 301] width 345 height 31
copy span "3000441602"
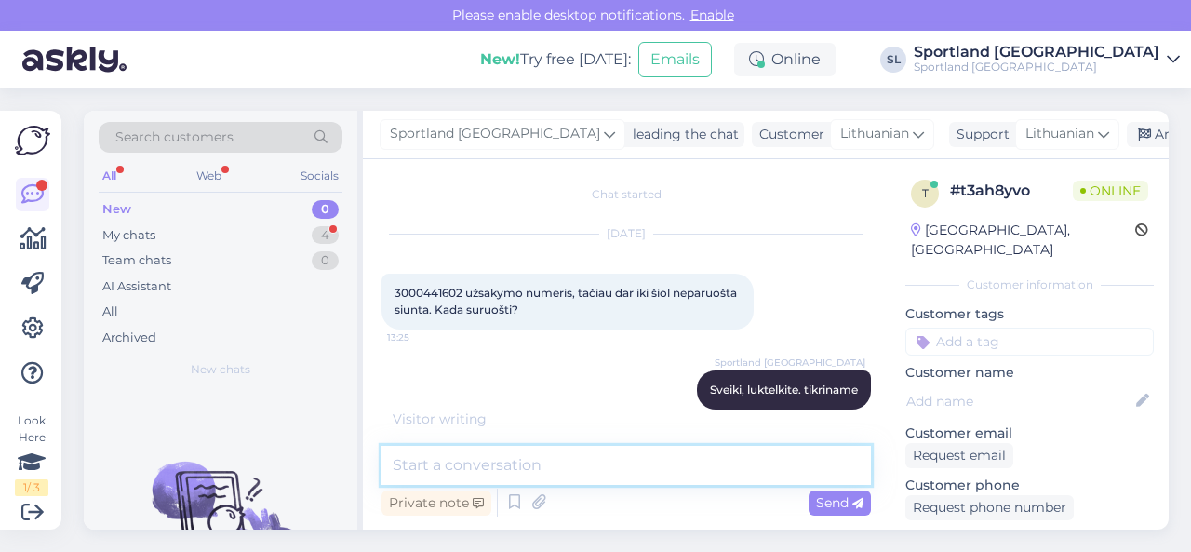
click at [580, 460] on textarea at bounding box center [625, 465] width 489 height 39
paste textarea "JORDAN DRI-FIT SPORT DIAMOND SKU: 63574903235 SPO: 95D313_023 Drabužių dydis:16…"
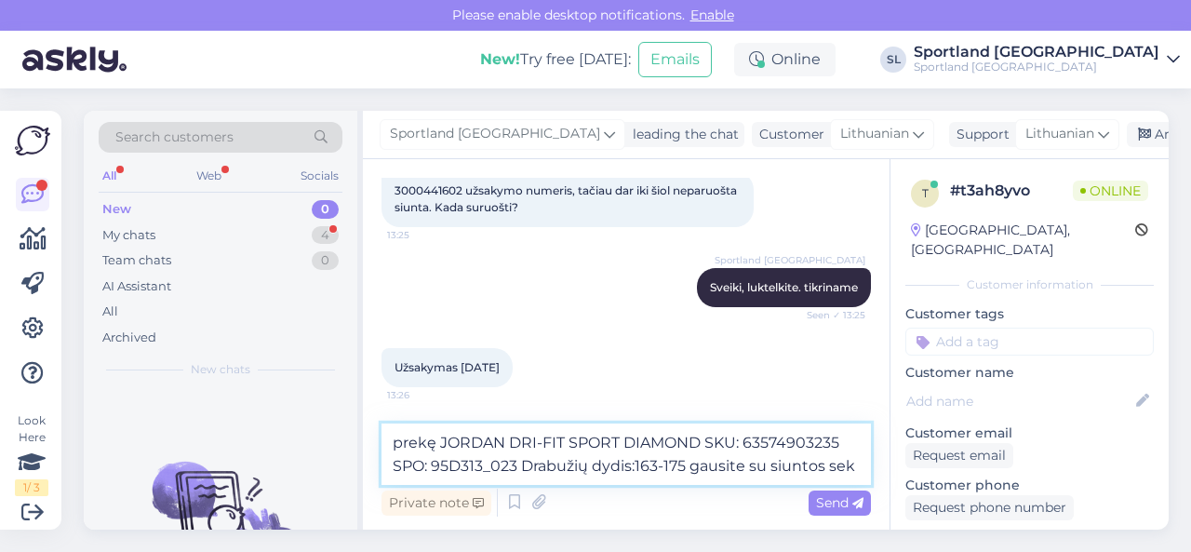
scroll to position [125, 0]
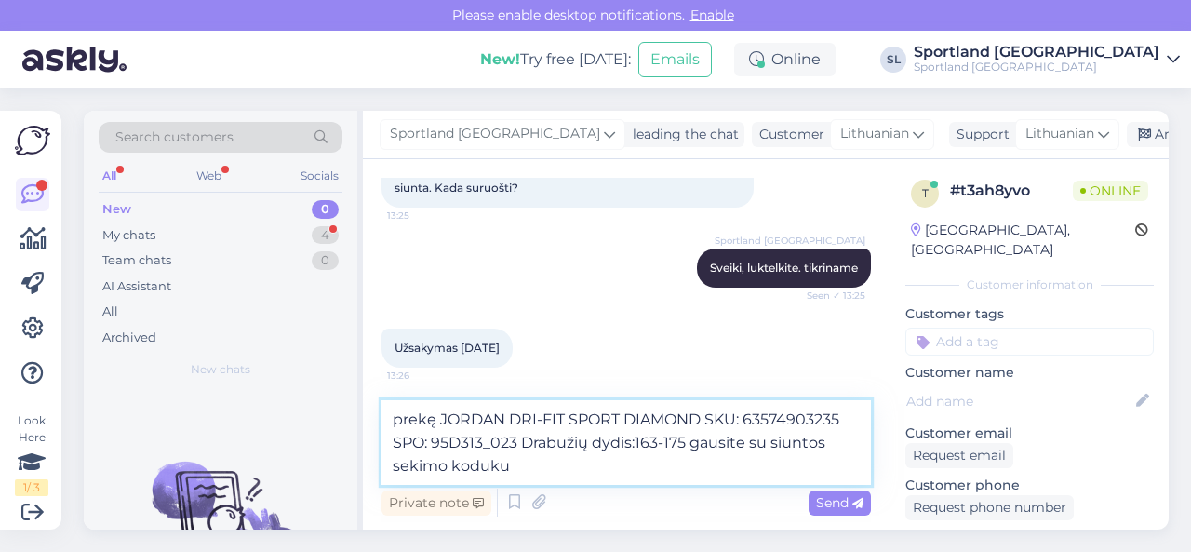
paste textarea "CC845938015EE"
type textarea "prekę JORDAN DRI-FIT SPORT DIAMOND SKU: 63574903235 SPO: 95D313_023 Drabužių dy…"
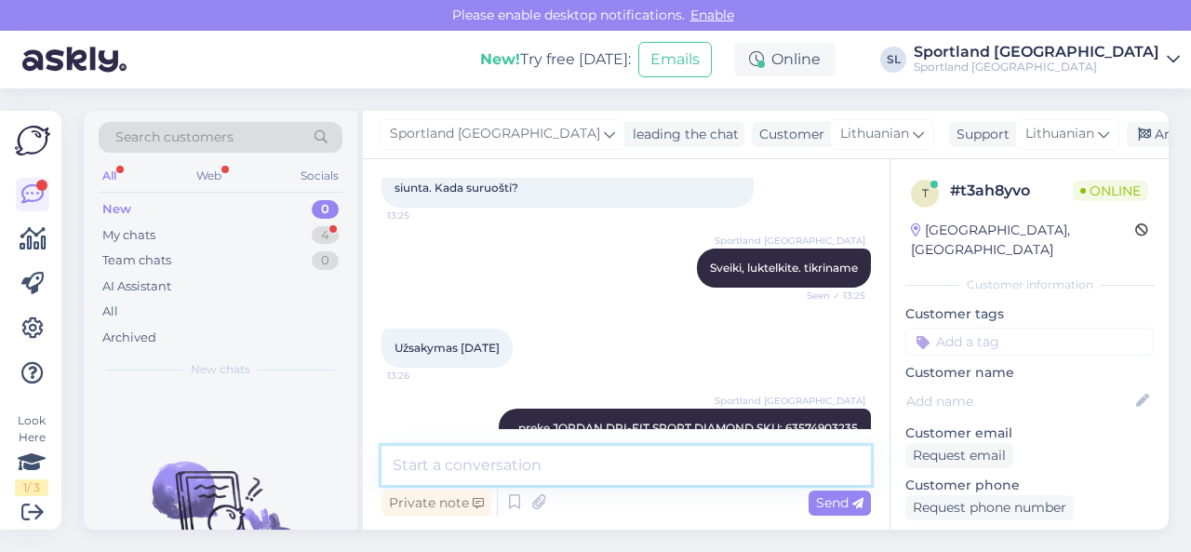
scroll to position [196, 0]
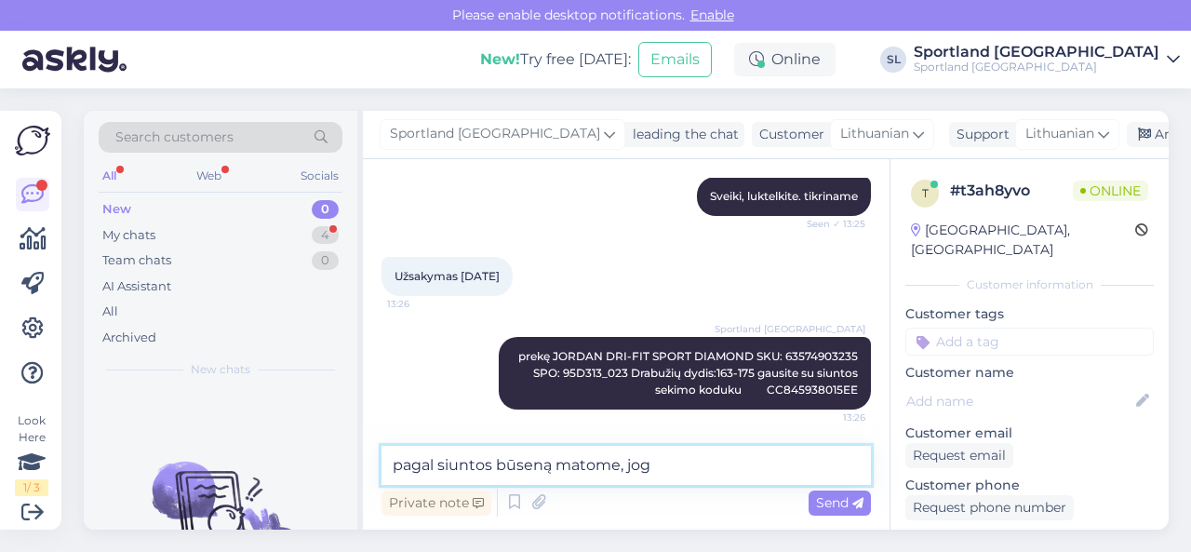
paste textarea "Siunta paruošta atsiėmimui iš paštomato [DATE] 08:54 Kelmės MAXIMA Vytauto Didž…"
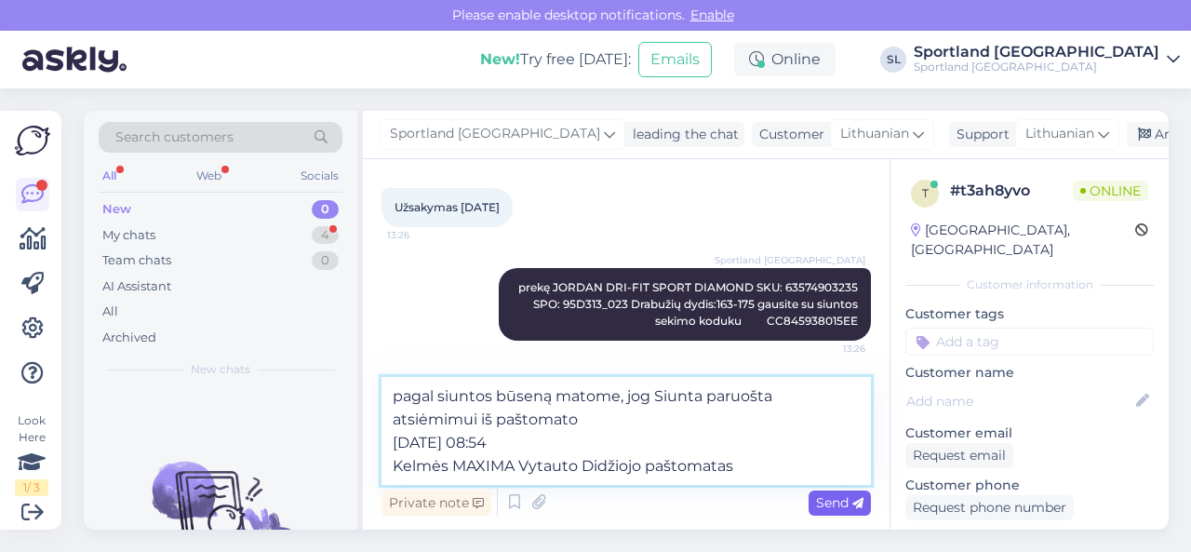
type textarea "pagal siuntos būseną matome, jog Siunta paruošta atsiėmimui iš paštomato [DATE]…"
click at [831, 499] on span "Send" at bounding box center [839, 502] width 47 height 17
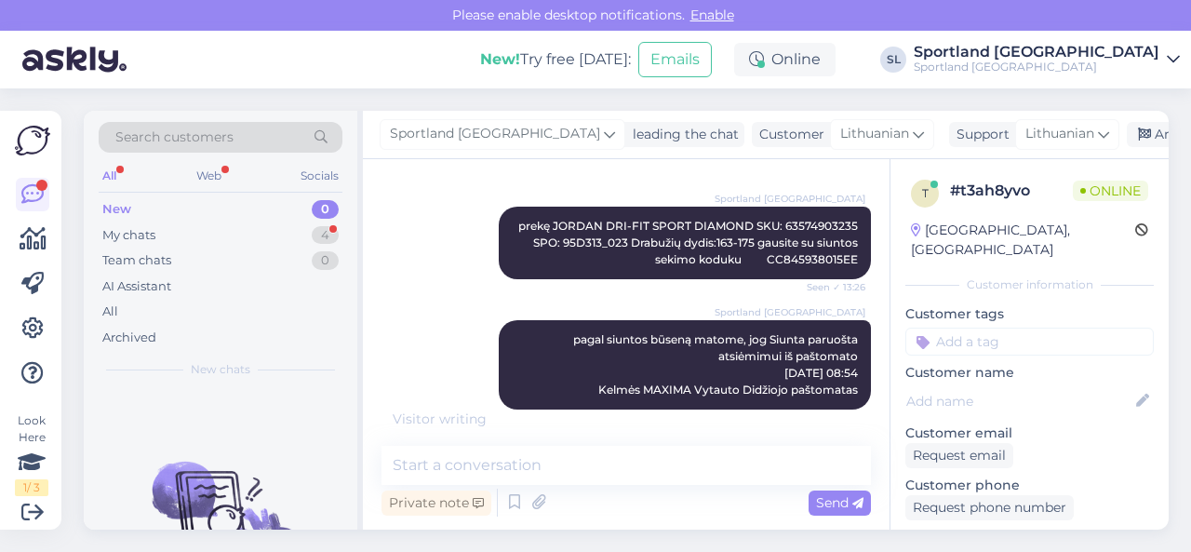
scroll to position [346, 0]
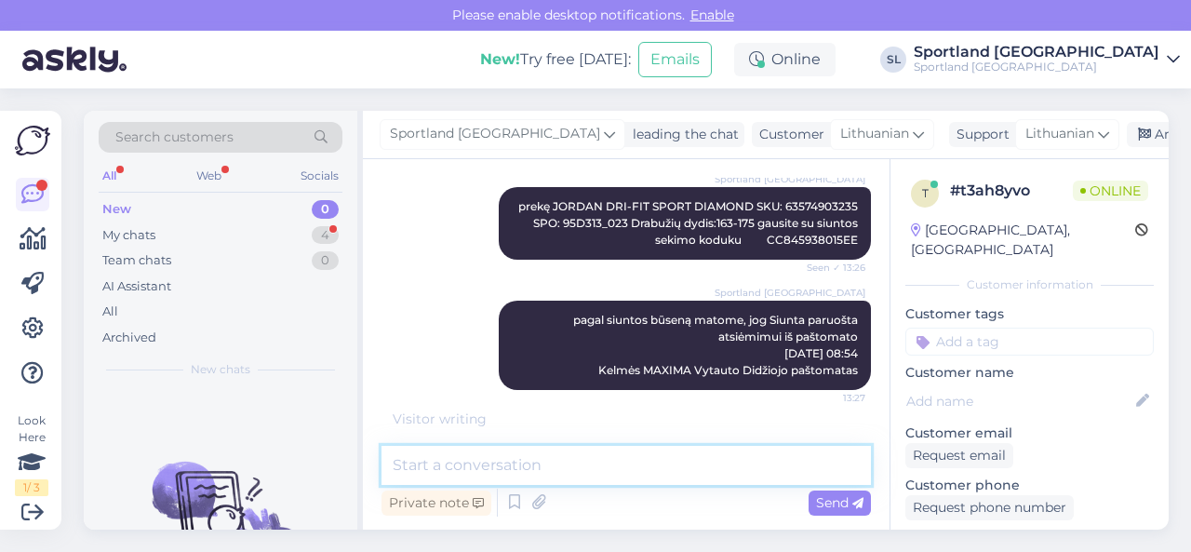
click at [703, 482] on textarea at bounding box center [625, 465] width 489 height 39
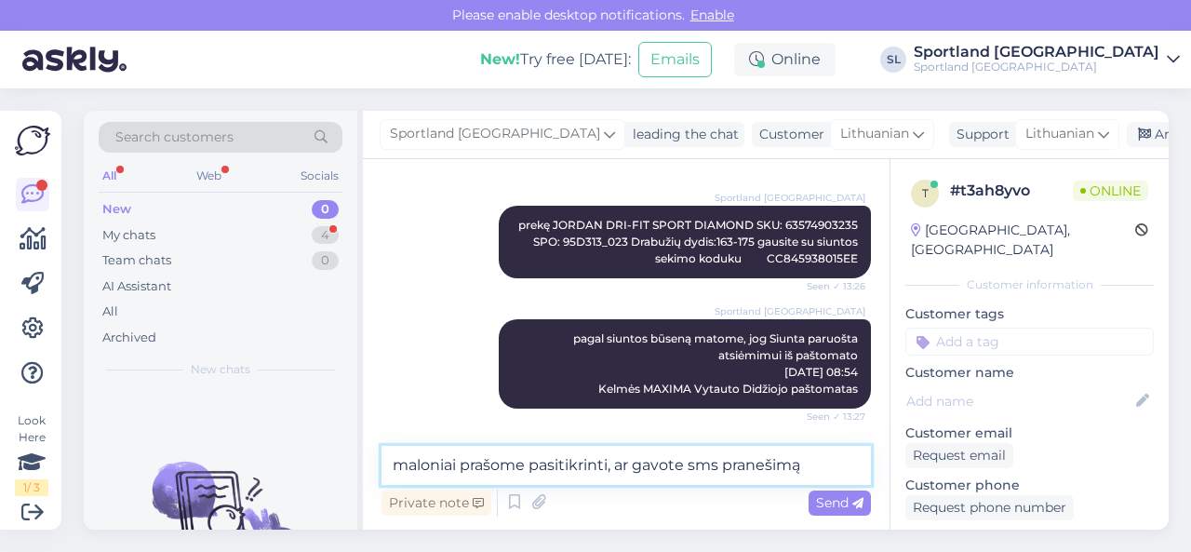
scroll to position [327, 0]
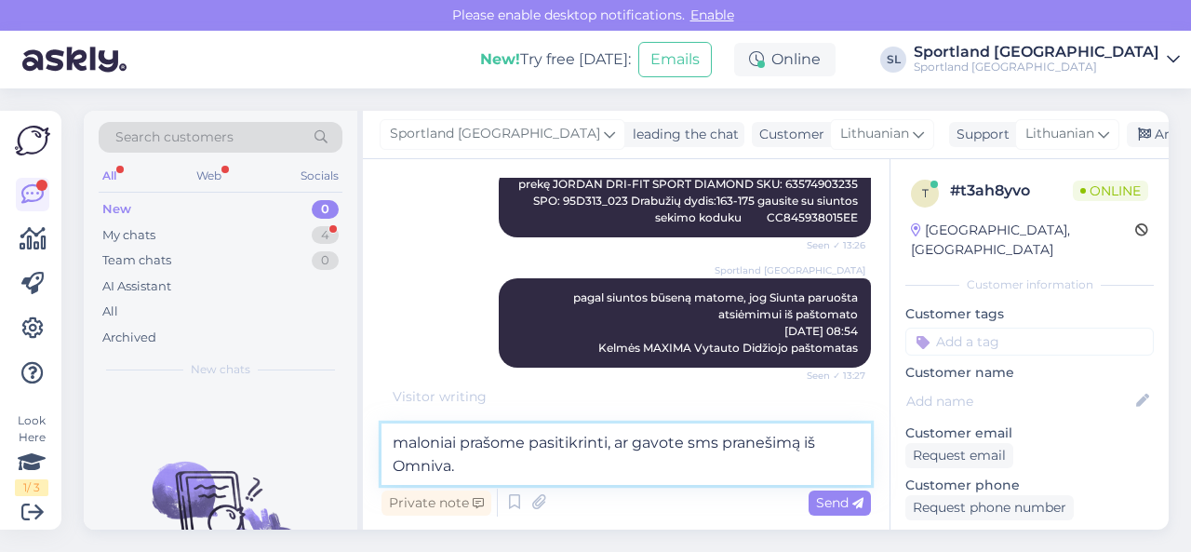
type textarea "maloniai prašome pasitikrinti, ar gavote sms pranešimą iš Omniva."
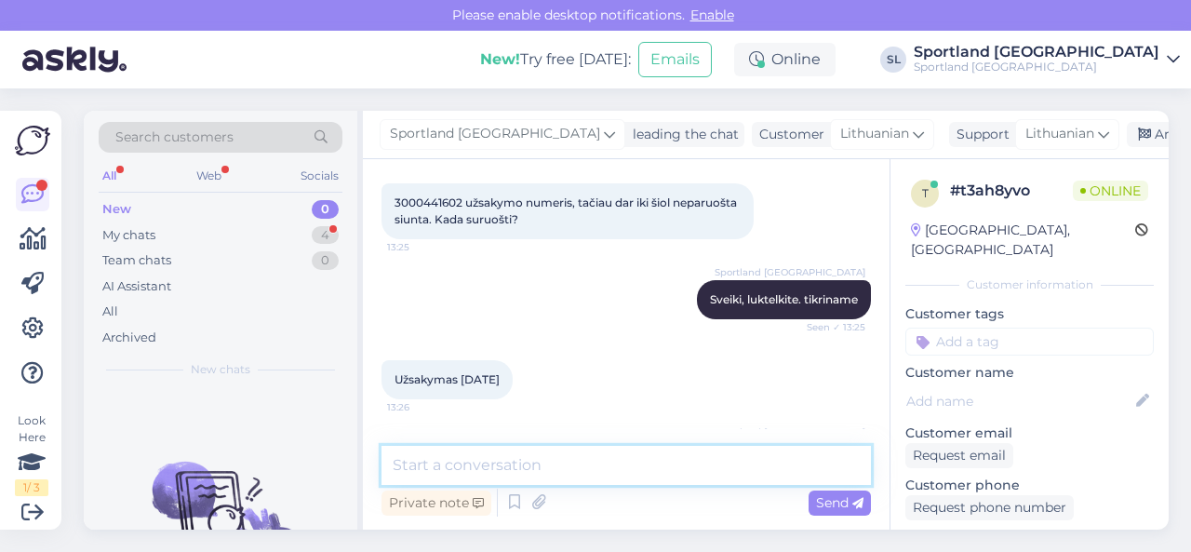
scroll to position [423, 0]
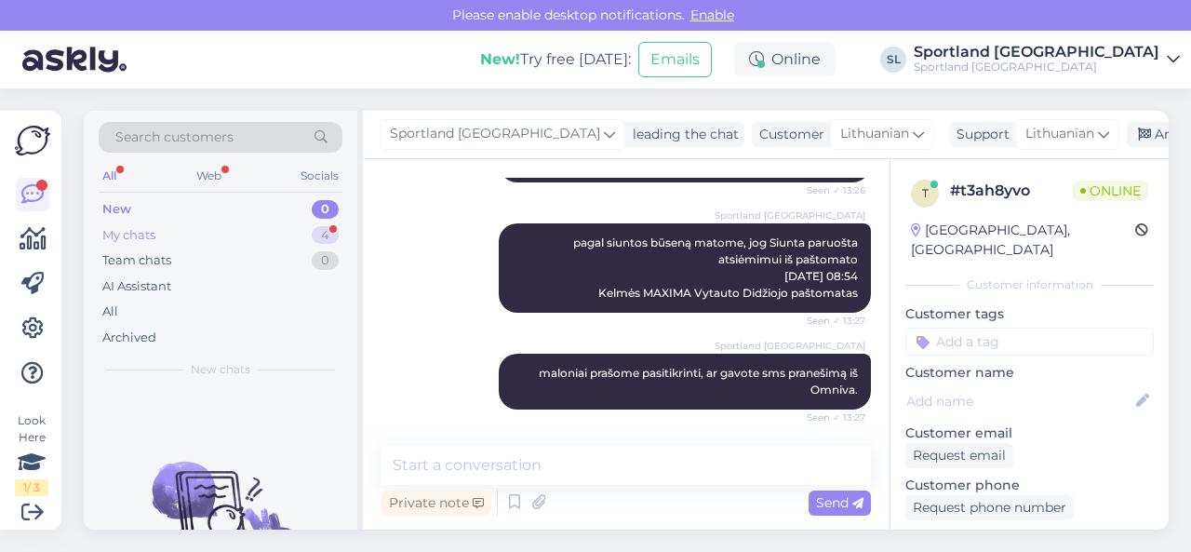
click at [300, 229] on div "My chats 4" at bounding box center [221, 235] width 244 height 26
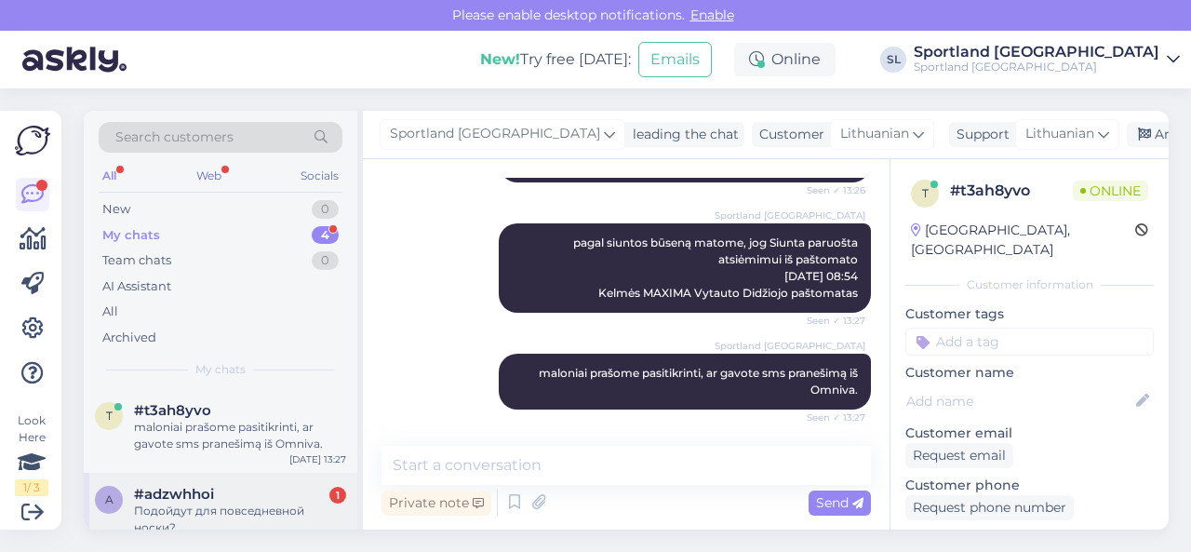
click at [195, 500] on span "#adzwhhoi" at bounding box center [174, 494] width 80 height 17
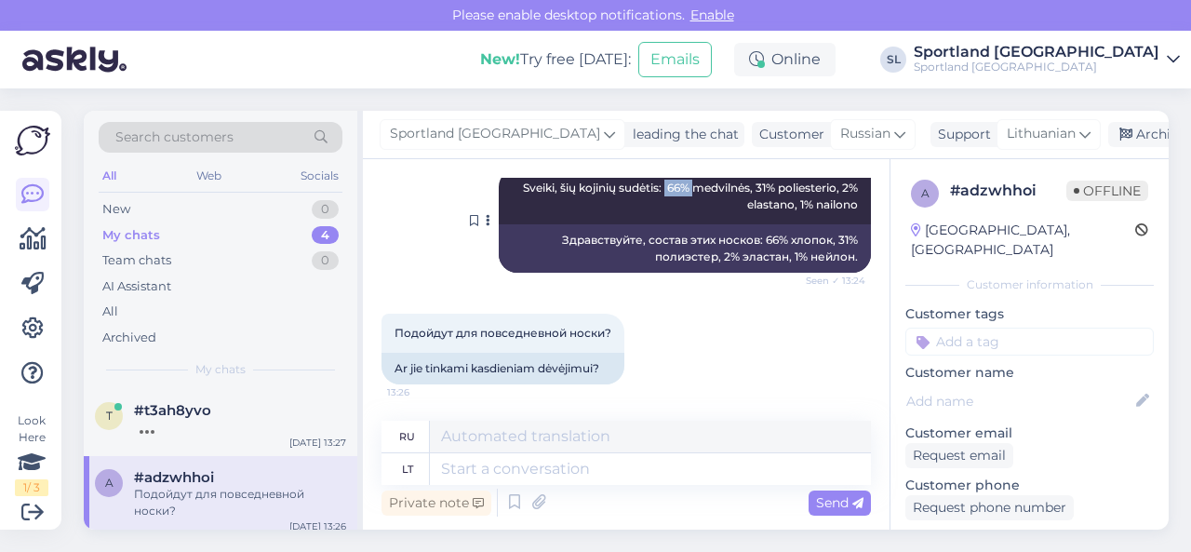
scroll to position [1807, 0]
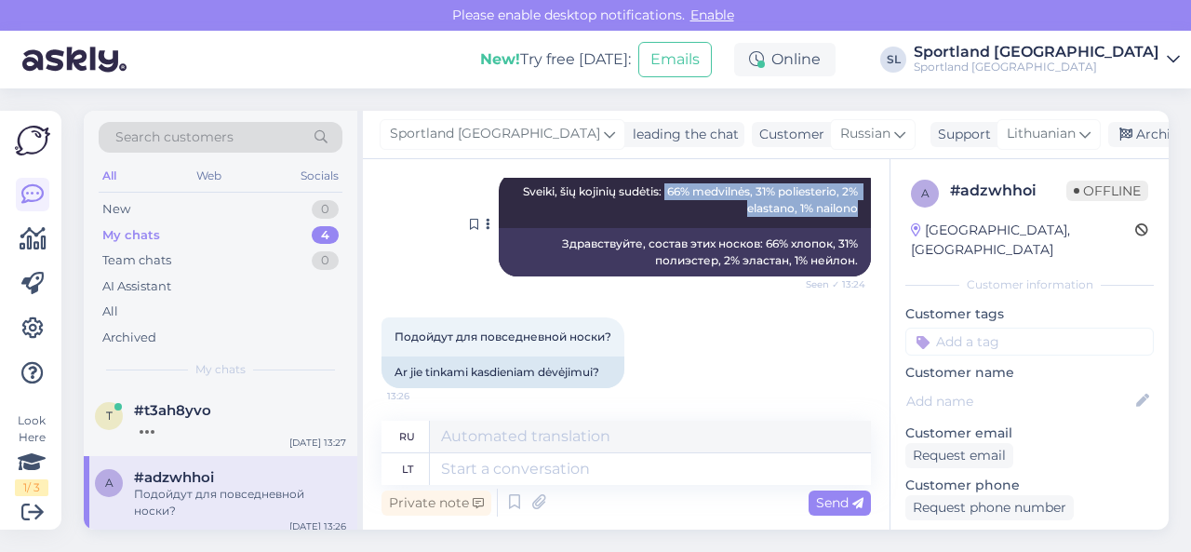
drag, startPoint x: 646, startPoint y: 189, endPoint x: 841, endPoint y: 213, distance: 196.9
click at [841, 213] on span "Sveiki, šių kojinių sudėtis: 66% medvilnės, 31% poliesterio, 2% elastano, 1% na…" at bounding box center [692, 199] width 338 height 31
copy span "66% medvilnės, 31% poliesterio, 2% elastano, 1% nailono"
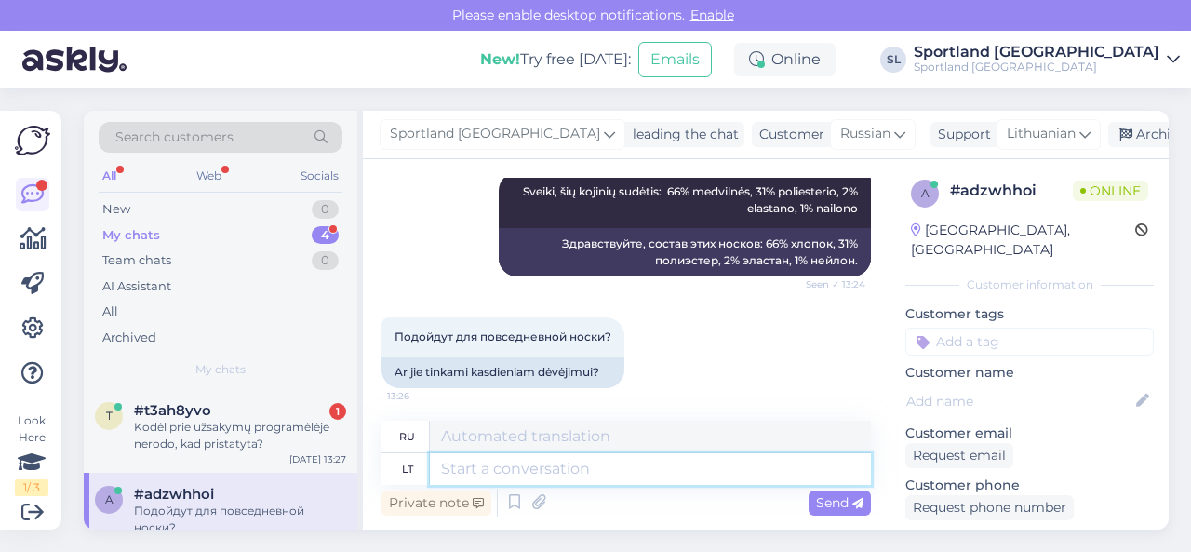
click at [571, 474] on textarea at bounding box center [650, 469] width 441 height 32
paste textarea "Nike Everyday Plus Cushioned Training Ankle Socks (66 % medvilnės, 31 % poliest…"
type textarea "Nike Everyday Plus Cushioned Training Ankle Socks (66 % medvilnės, 31 % poliest…"
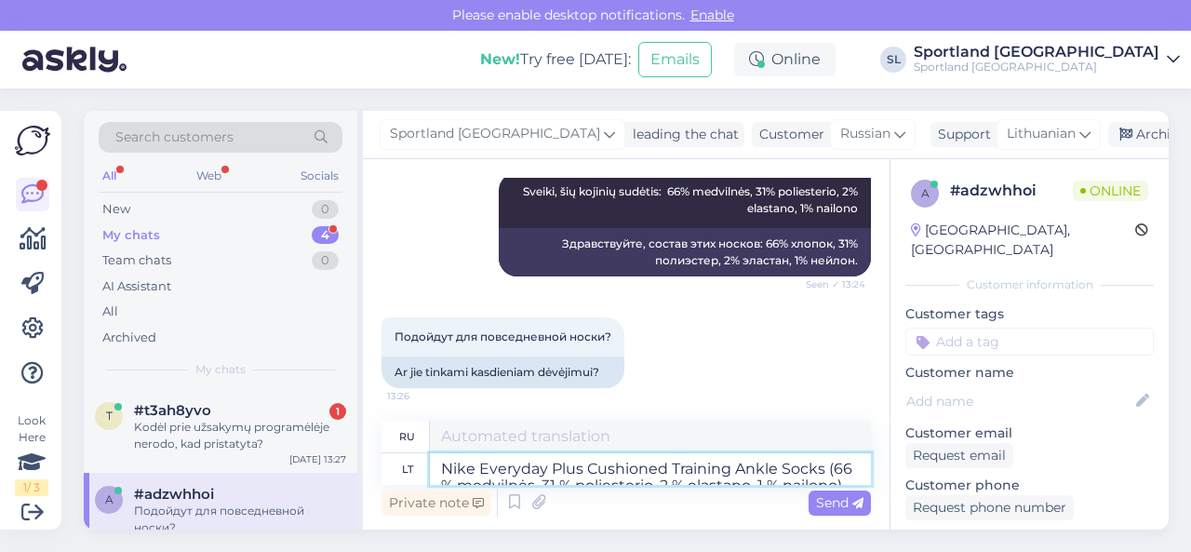
scroll to position [7, 0]
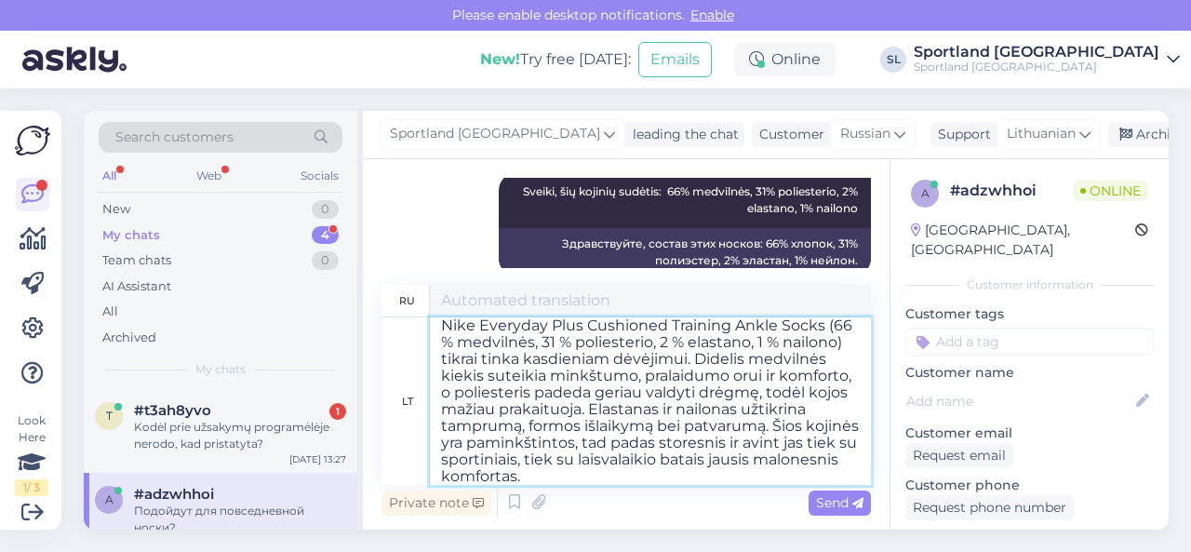
type textarea "Тренировочные носки Nike Everyday Plus Cushioned Ankle Socks (66% хлопок, 31% п…"
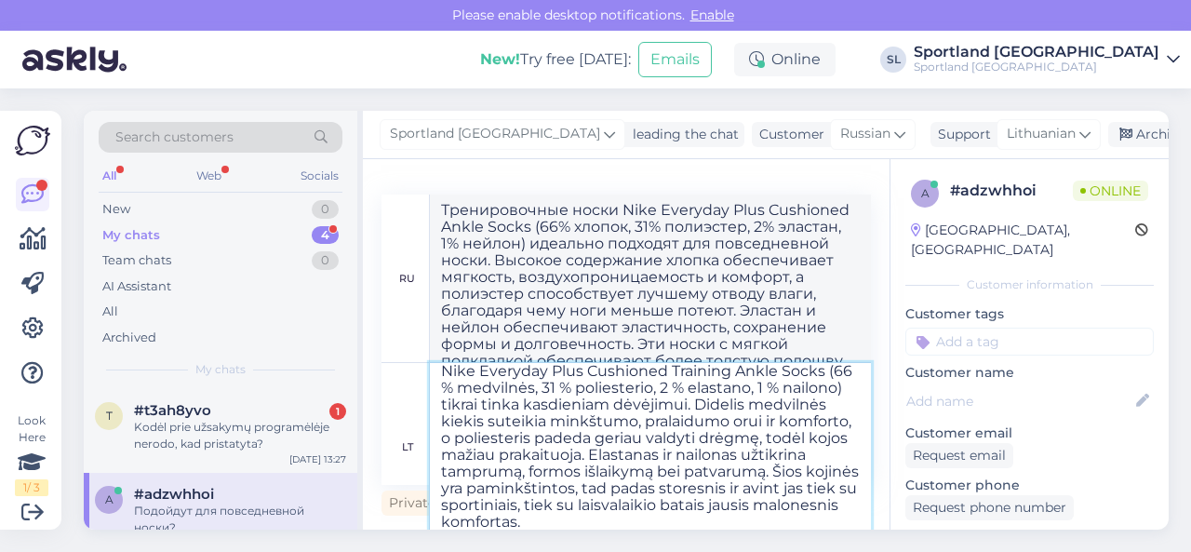
drag, startPoint x: 441, startPoint y: 386, endPoint x: 504, endPoint y: 407, distance: 66.8
click at [504, 407] on textarea "Nike Everyday Plus Cushioned Training Ankle Socks (66 % medvilnės, 31 % poliest…" at bounding box center [650, 446] width 441 height 167
type textarea "Nike Everyday Plus Cushioned Training Ankle Socks tikrai tinka kasdieniam dėvėj…"
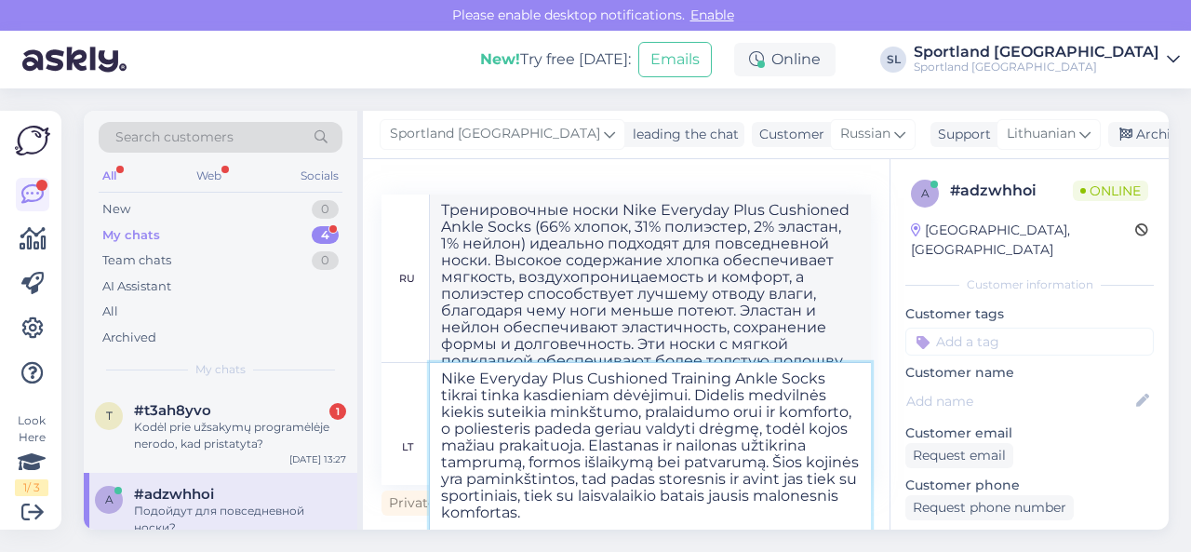
scroll to position [0, 0]
type textarea "Тренировочные носки Nike Everyday Plus Cushioned Ankle Socks идеально подходят …"
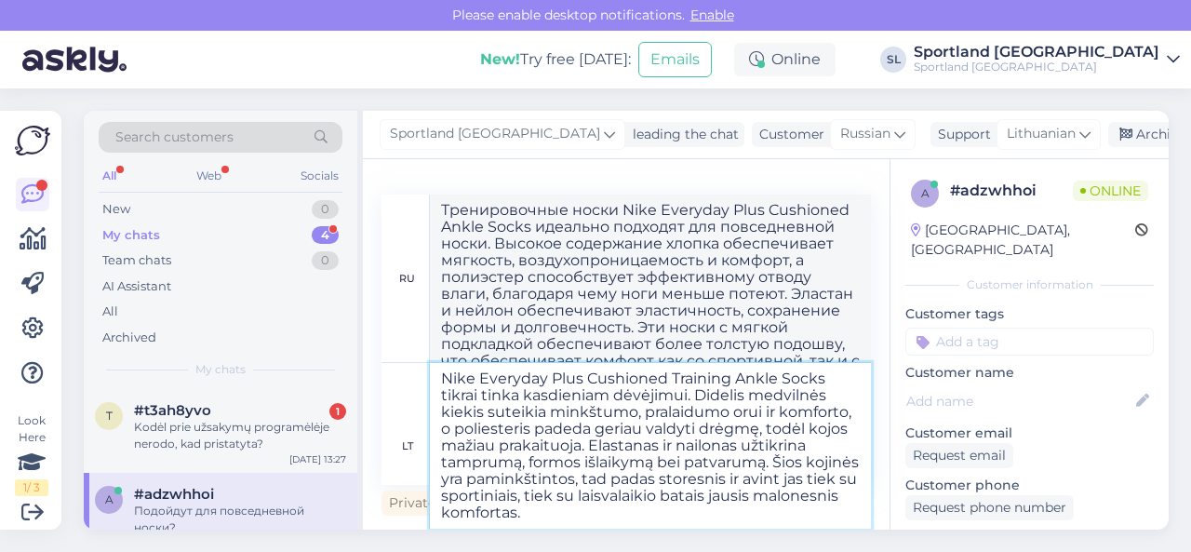
click at [698, 513] on textarea "Nike Everyday Plus Cushioned Training Ankle Socks tikrai tinka kasdieniam dėvėj…" at bounding box center [650, 446] width 441 height 166
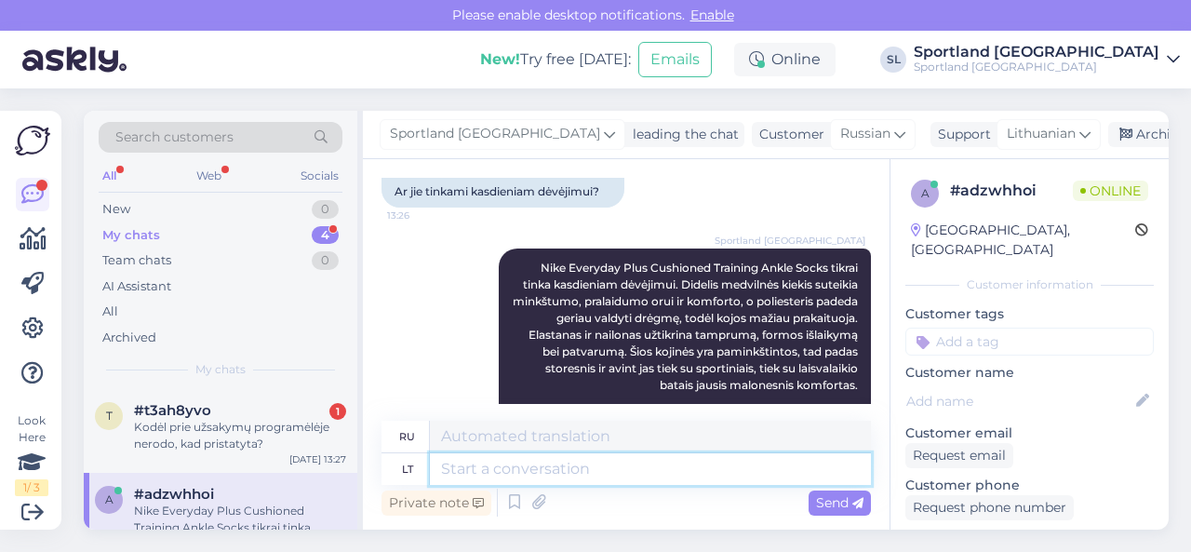
scroll to position [1944, 0]
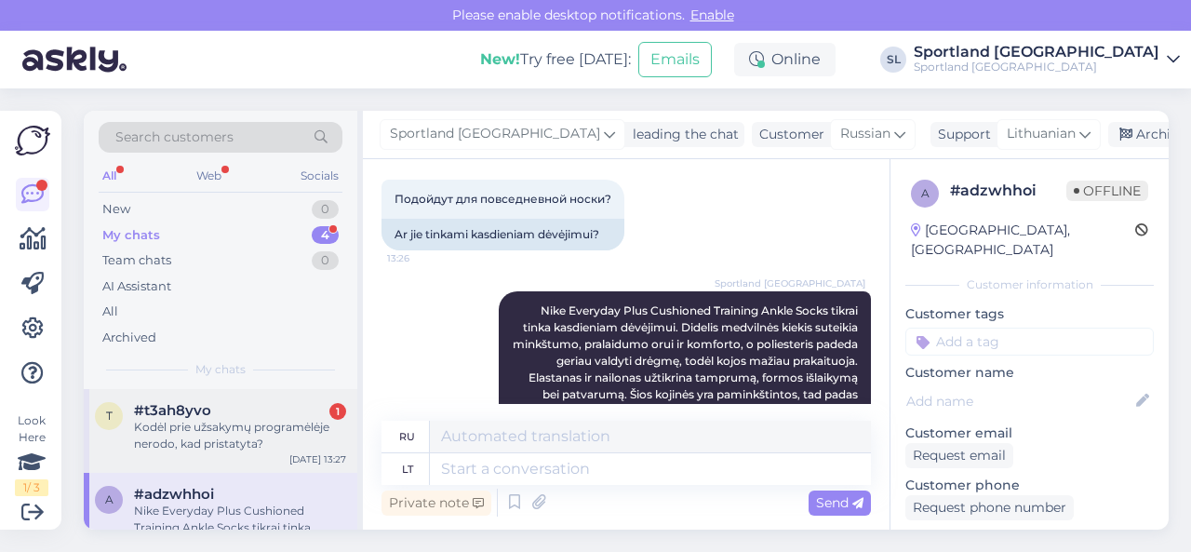
click at [213, 443] on div "Kodėl prie užsakymų programėlėje nerodo, kad pristatyta?" at bounding box center [240, 435] width 212 height 33
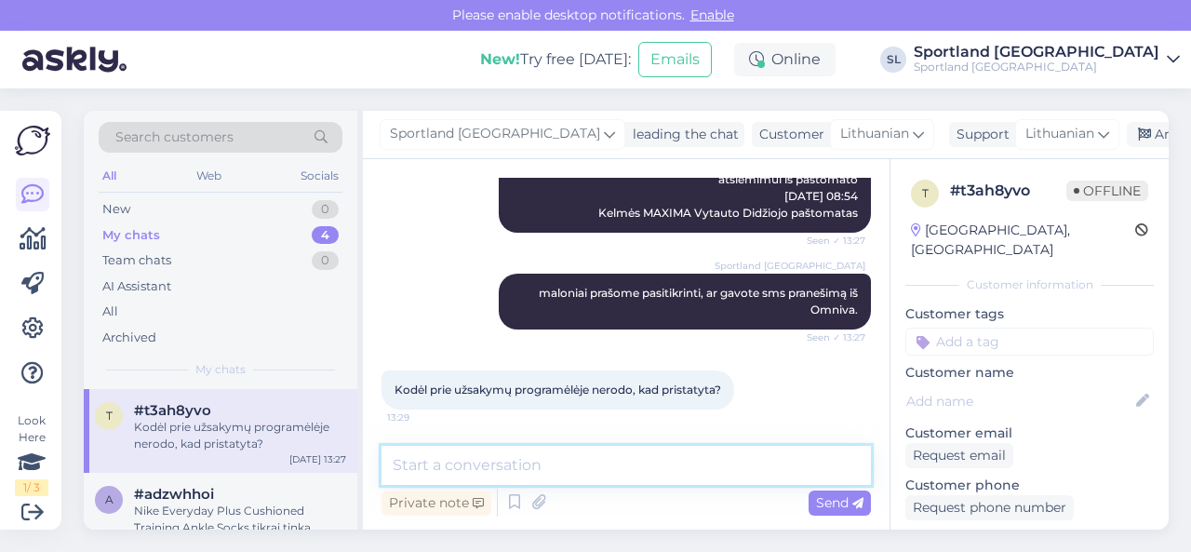
click at [545, 471] on textarea at bounding box center [625, 465] width 489 height 39
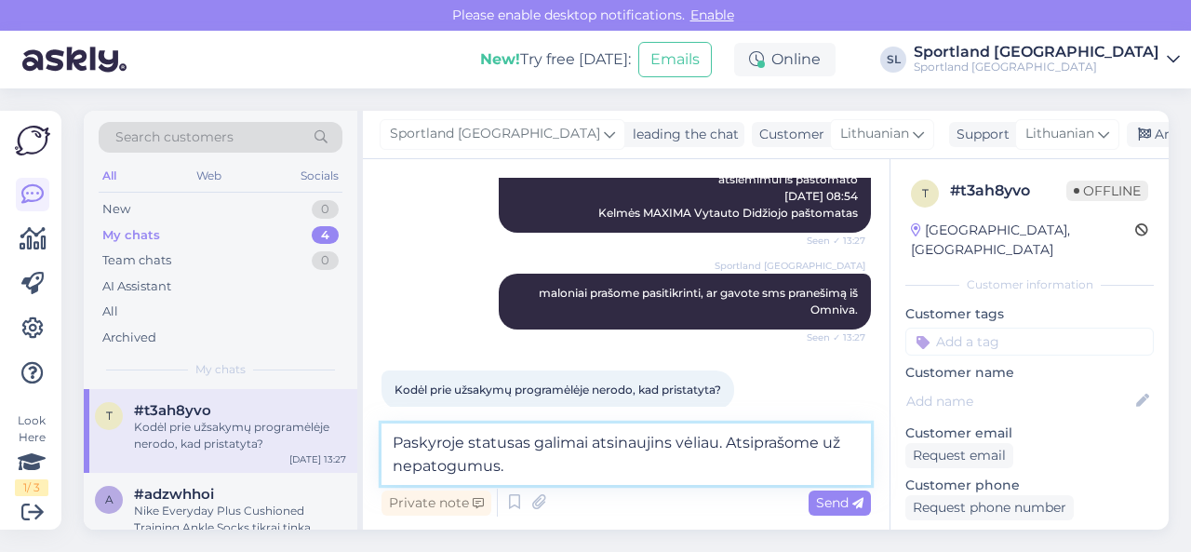
type textarea "Paskyroje statusas galimai atsinaujins vėliau. Atsiprašome už nepatogumus."
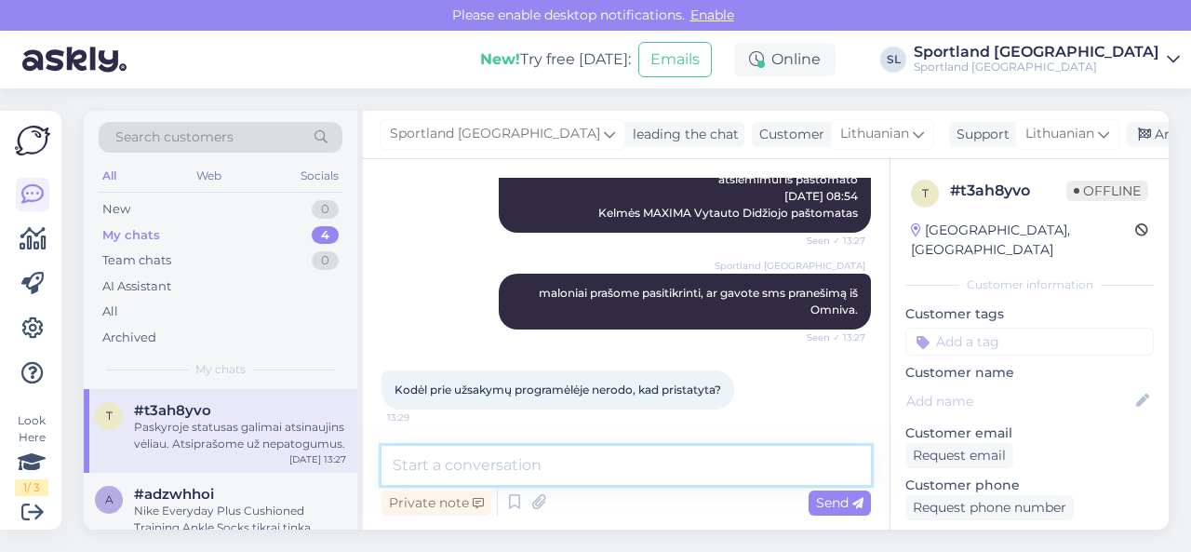
scroll to position [600, 0]
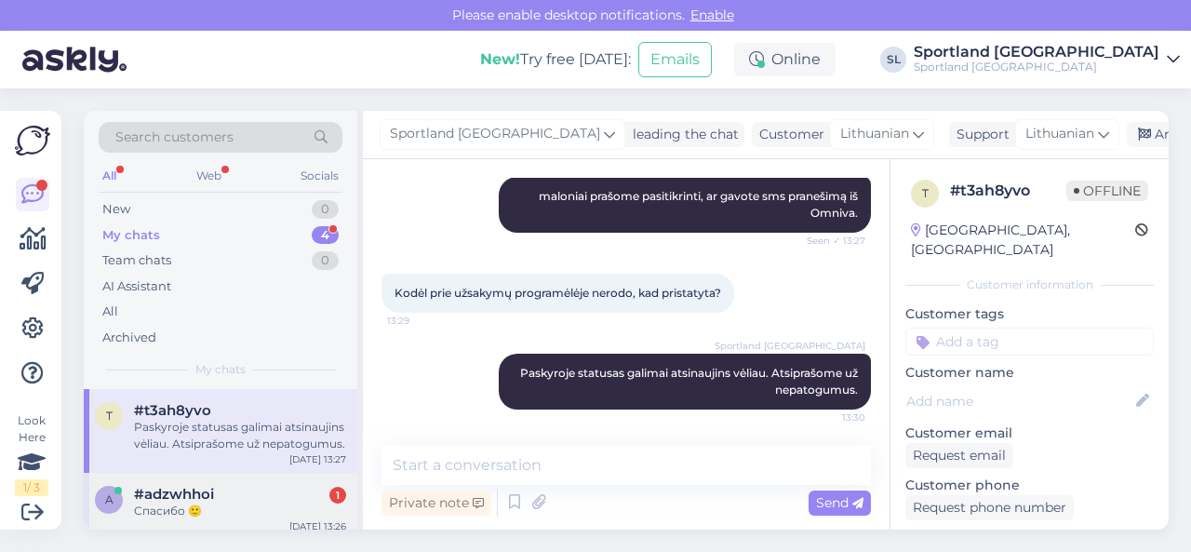
click at [254, 503] on div "Спасибо 🙂" at bounding box center [240, 510] width 212 height 17
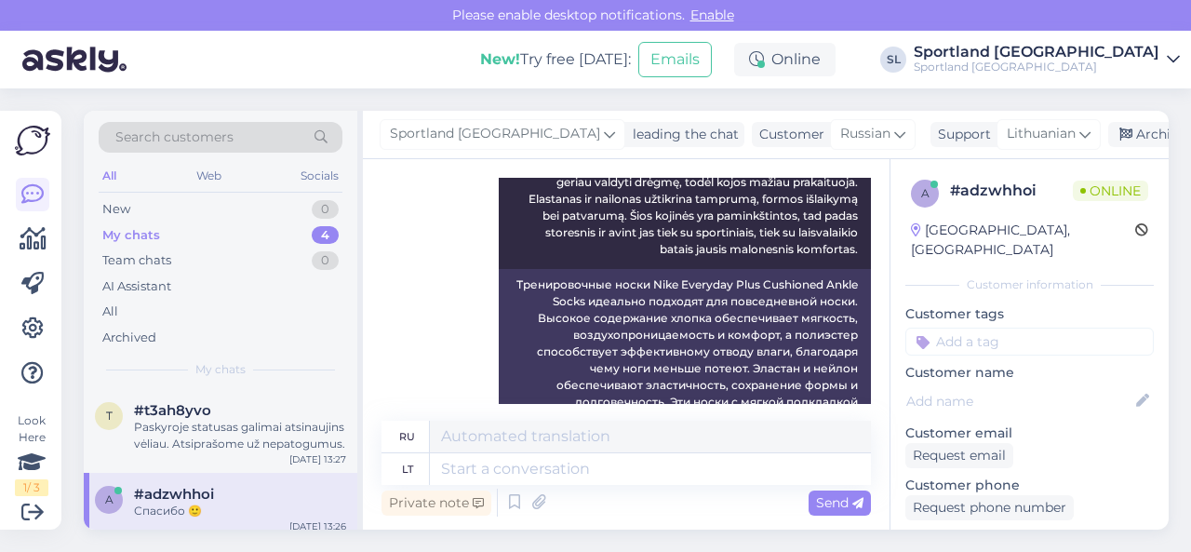
scroll to position [2335, 0]
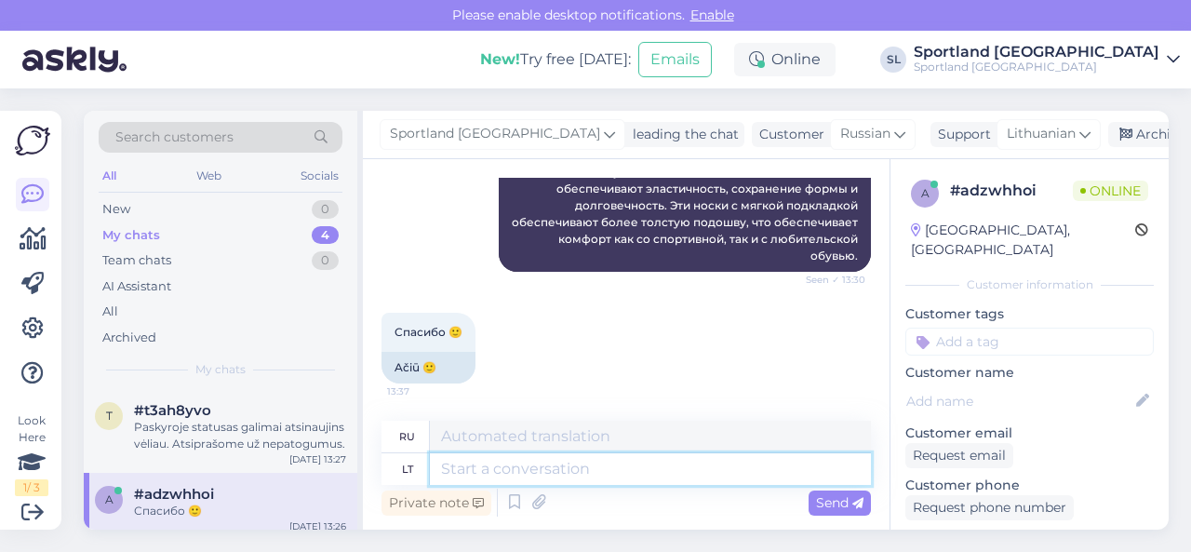
click at [639, 467] on textarea at bounding box center [650, 469] width 441 height 32
click at [1111, 131] on div "Archive chat" at bounding box center [1166, 134] width 117 height 25
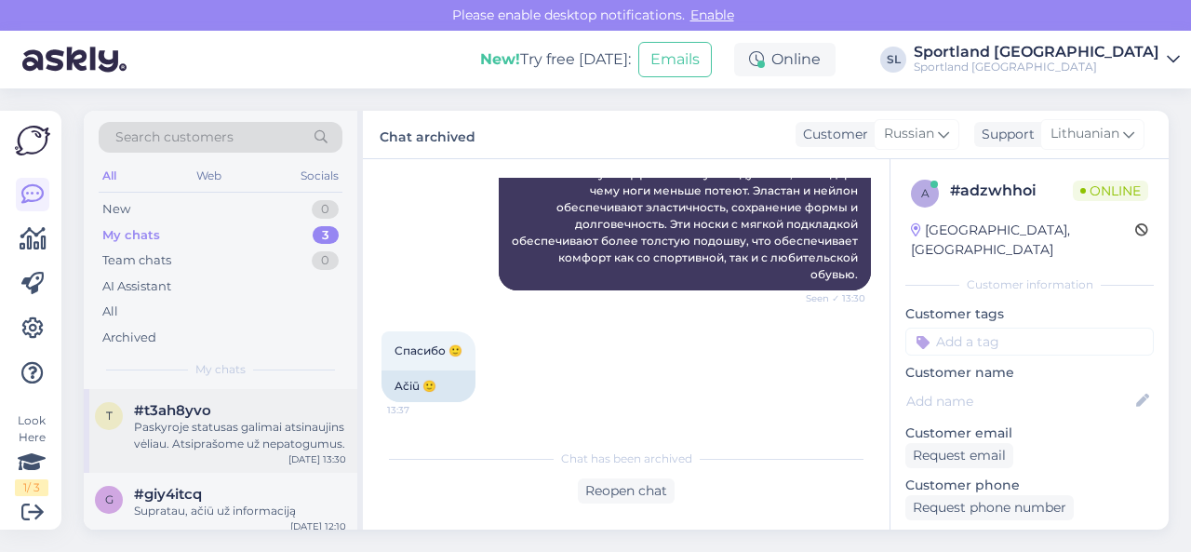
click at [259, 436] on div "Paskyroje statusas galimai atsinaujins vėliau. Atsiprašome už nepatogumus." at bounding box center [240, 435] width 212 height 33
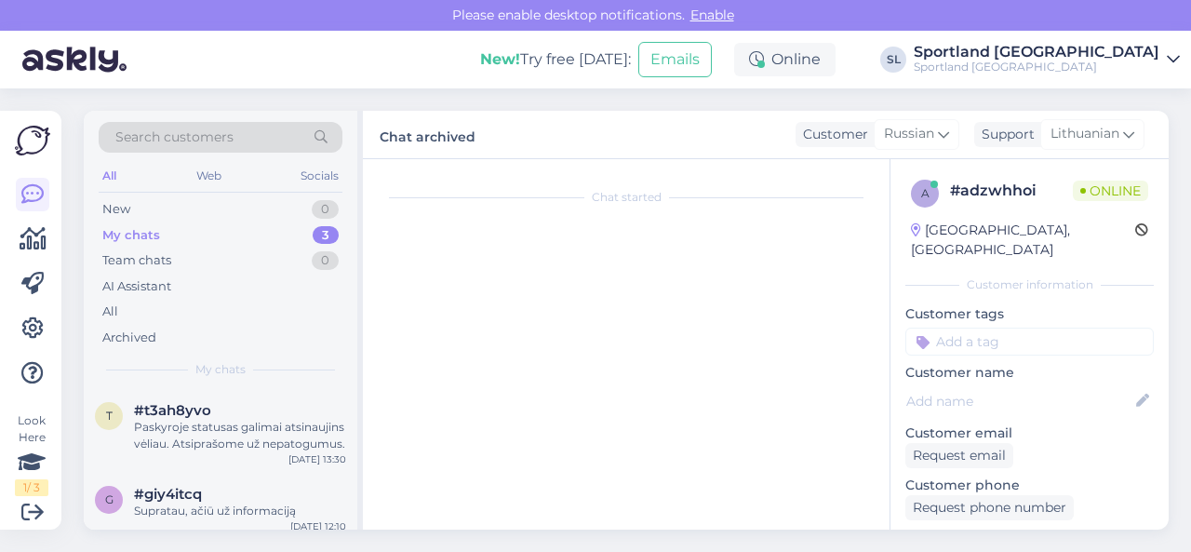
scroll to position [600, 0]
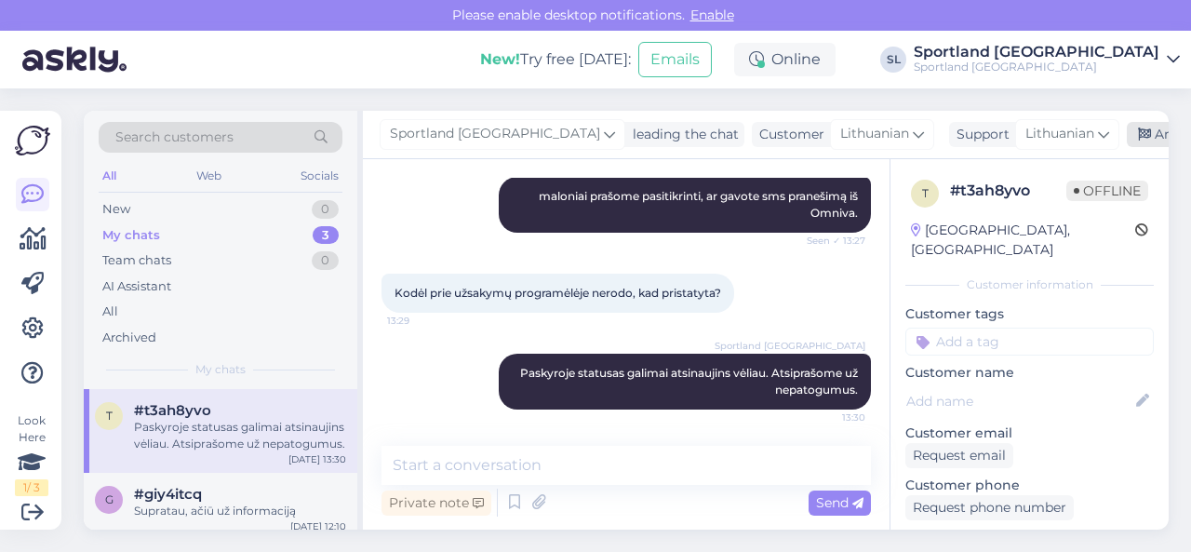
click at [1127, 135] on div "Archive chat" at bounding box center [1185, 134] width 117 height 25
